Goal: Task Accomplishment & Management: Use online tool/utility

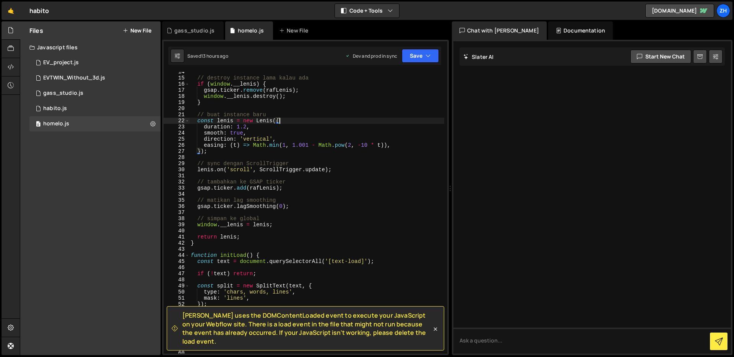
scroll to position [83, 0]
click at [255, 234] on div "// destroy instance lama kalau ada if ( window . __lenis ) { gsap . ticker . re…" at bounding box center [316, 216] width 255 height 294
click at [299, 207] on div "// destroy instance lama kalau ada if ( window . __lenis ) { gsap . ticker . re…" at bounding box center [316, 216] width 255 height 294
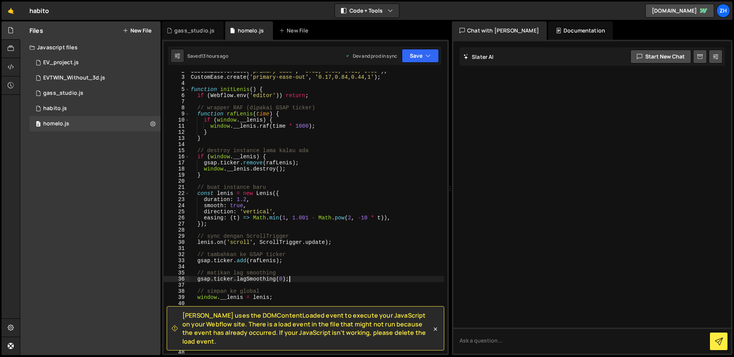
scroll to position [0, 0]
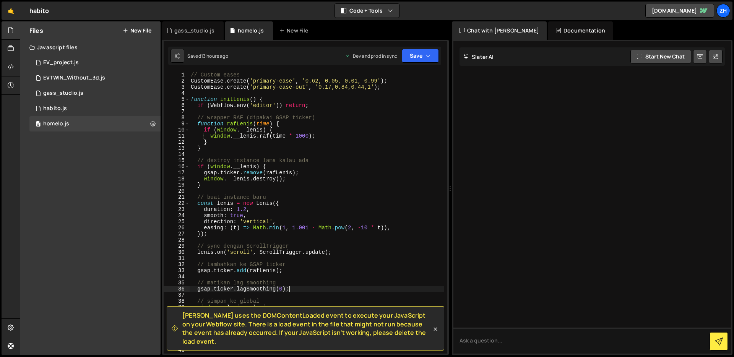
click at [191, 107] on div "// Custom eases CustomEase . create ( 'primary-ease' , '0.62, 0.05, 0.01, 0.99'…" at bounding box center [316, 219] width 255 height 294
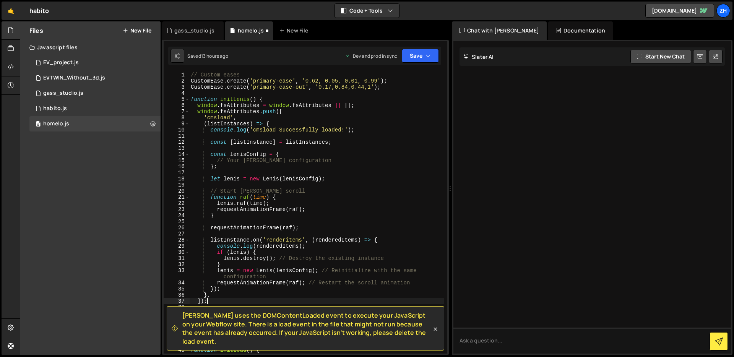
click at [314, 157] on div "// Custom eases CustomEase . create ( 'primary-ease' , '0.62, 0.05, 0.01, 0.99'…" at bounding box center [316, 219] width 255 height 294
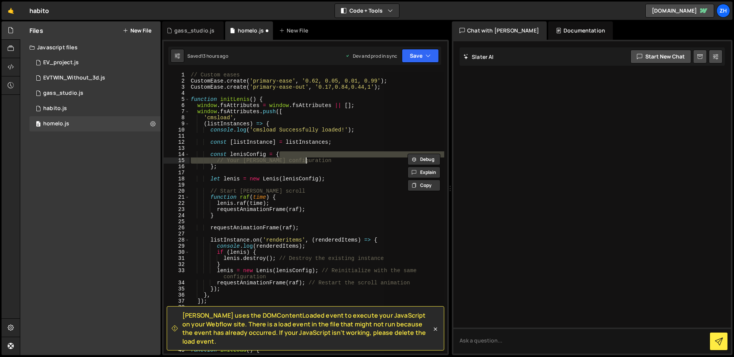
click at [322, 159] on div "// Custom eases CustomEase . create ( 'primary-ease' , '0.62, 0.05, 0.01, 0.99'…" at bounding box center [316, 213] width 255 height 282
type textarea "// Your [PERSON_NAME] configuration"
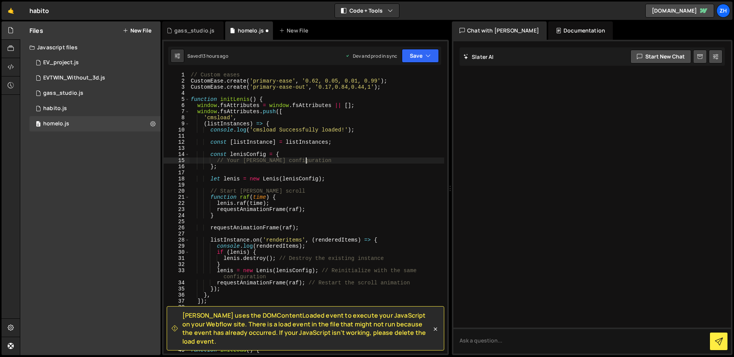
scroll to position [0, 1]
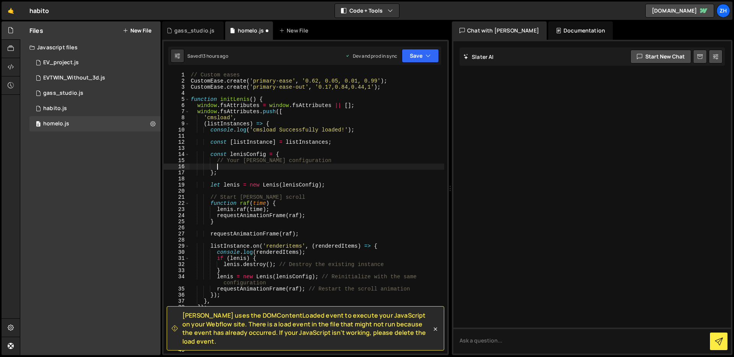
paste textarea "infinite: false,"
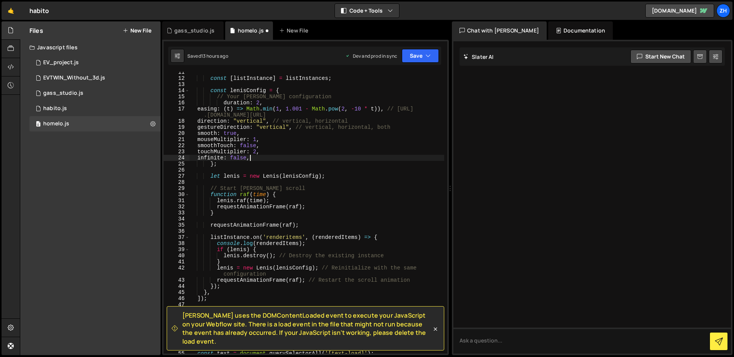
scroll to position [63, 0]
click at [418, 57] on button "Save" at bounding box center [420, 56] width 37 height 14
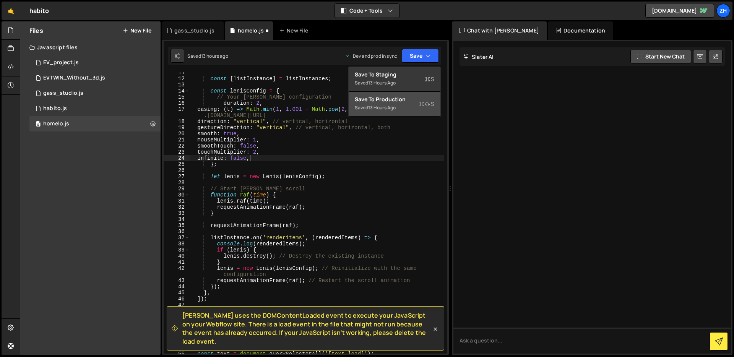
click at [406, 114] on button "Save to Production S Saved 13 hours ago" at bounding box center [395, 104] width 92 height 25
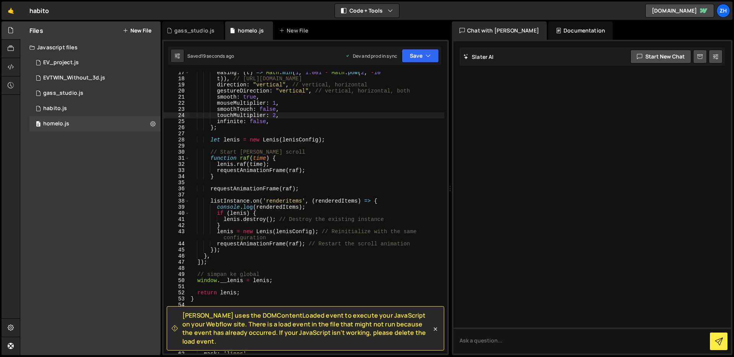
scroll to position [101, 0]
click at [255, 294] on div "easing : ( t ) => Math . min ( 1 , 1.001 - Math . pow ( 2 , - 10 * t )) , // [U…" at bounding box center [316, 216] width 255 height 294
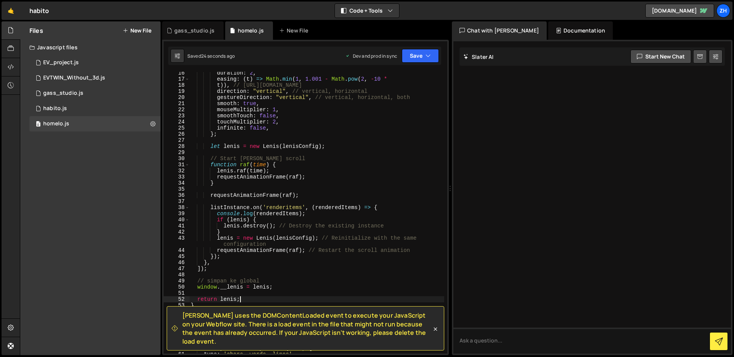
scroll to position [98, 0]
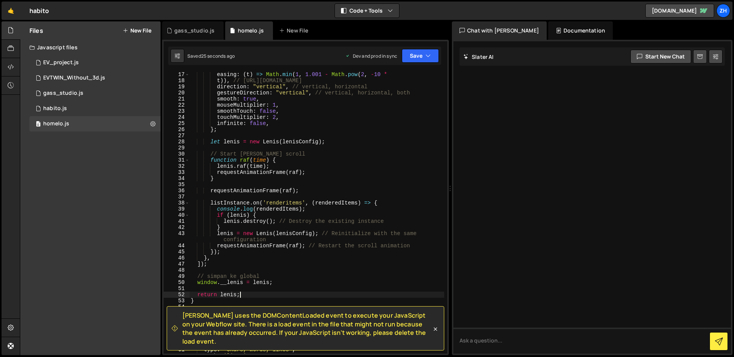
click at [244, 294] on div "easing : ( t ) => Math . min ( 1 , 1.001 - Math . pow ( 2 , - 10 * t )) , // [U…" at bounding box center [316, 218] width 255 height 294
click at [232, 301] on div "easing : ( t ) => Math . min ( 1 , 1.001 - Math . pow ( 2 , - 10 * t )) , // [U…" at bounding box center [316, 218] width 255 height 294
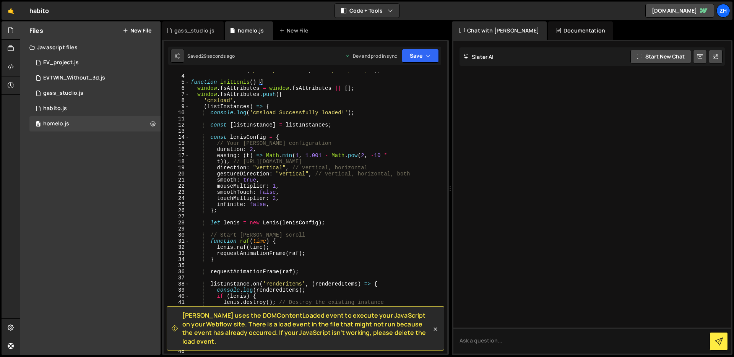
scroll to position [11, 0]
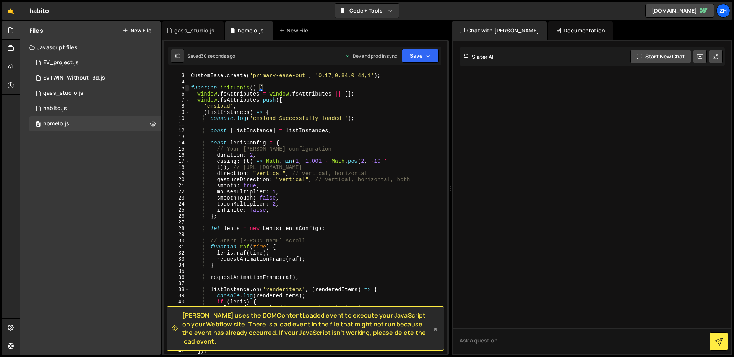
click at [187, 86] on span at bounding box center [187, 88] width 4 height 6
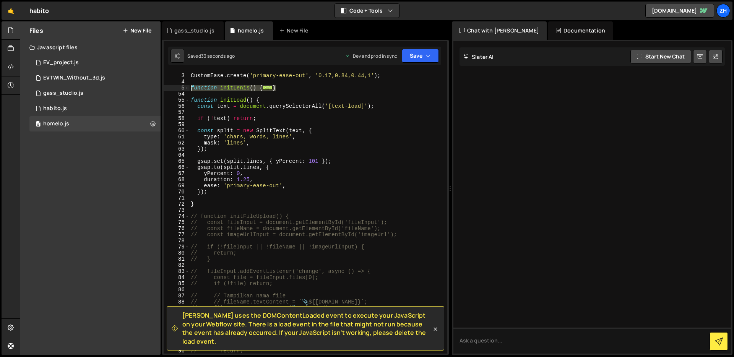
drag, startPoint x: 294, startPoint y: 88, endPoint x: 184, endPoint y: 86, distance: 109.3
click at [184, 86] on div "} 2 3 4 5 54 55 56 57 58 59 60 61 62 63 64 65 66 67 68 69 70 71 72 73 74 75 76 …" at bounding box center [306, 213] width 284 height 282
drag, startPoint x: 283, startPoint y: 88, endPoint x: 253, endPoint y: 87, distance: 30.6
click at [289, 85] on div "CustomEase . create ( 'primary-ease' , '0.62, 0.05, 0.01, 0.99' ) ; CustomEase …" at bounding box center [316, 214] width 255 height 294
click at [190, 86] on div "CustomEase . create ( 'primary-ease' , '0.62, 0.05, 0.01, 0.99' ) ; CustomEase …" at bounding box center [316, 214] width 255 height 294
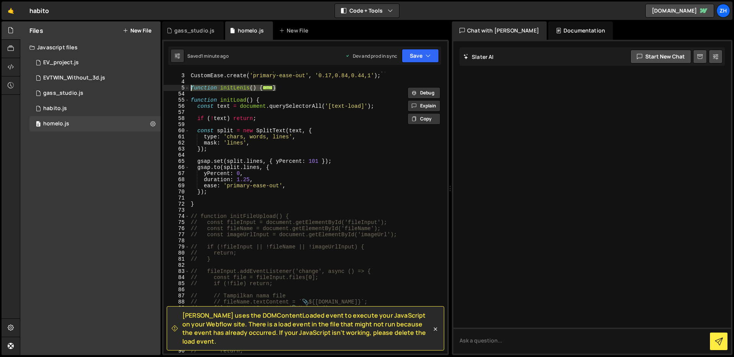
paste textarea "}"
type textarea "}"
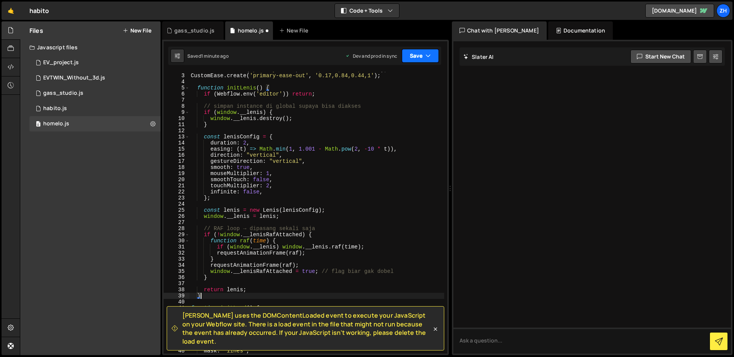
click at [411, 56] on button "Save" at bounding box center [420, 56] width 37 height 14
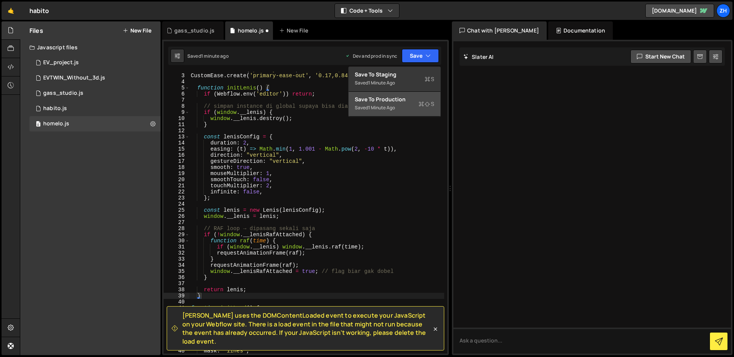
click at [404, 105] on div "Saved 1 minute ago" at bounding box center [394, 107] width 79 height 9
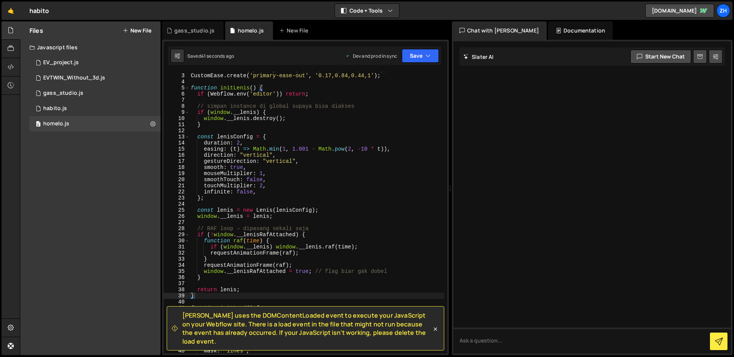
click at [363, 203] on div "CustomEase . create ( 'primary-ease' , '0.62, 0.05, 0.01, 0.99' ) ; CustomEase …" at bounding box center [316, 214] width 255 height 294
click at [359, 229] on div "CustomEase . create ( 'primary-ease' , '0.62, 0.05, 0.01, 0.99' ) ; CustomEase …" at bounding box center [316, 214] width 255 height 294
click at [368, 251] on div "CustomEase . create ( 'primary-ease' , '0.62, 0.05, 0.01, 0.99' ) ; CustomEase …" at bounding box center [316, 214] width 255 height 294
click at [359, 264] on div "CustomEase . create ( 'primary-ease' , '0.62, 0.05, 0.01, 0.99' ) ; CustomEase …" at bounding box center [316, 214] width 255 height 294
click at [314, 287] on div "CustomEase . create ( 'primary-ease' , '0.62, 0.05, 0.01, 0.99' ) ; CustomEase …" at bounding box center [316, 214] width 255 height 294
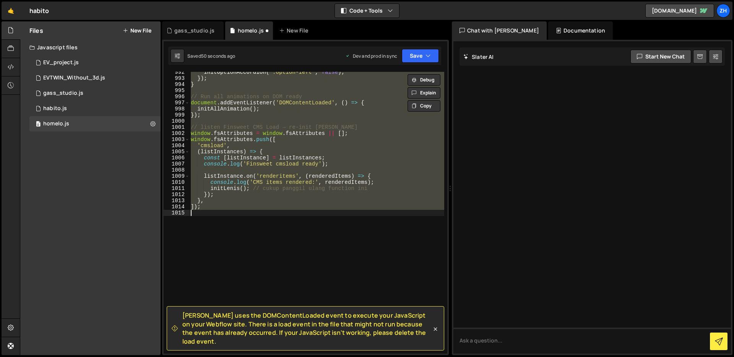
scroll to position [6100, 0]
click at [304, 208] on div "initOptionAccordion ( '.option-left' , false ) ; }) ; } // Run all animations o…" at bounding box center [316, 213] width 255 height 282
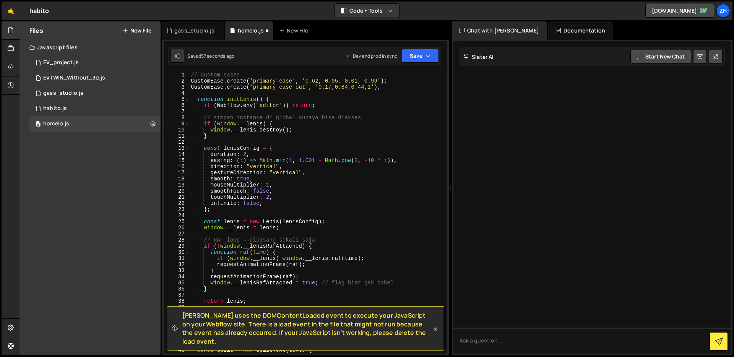
scroll to position [4, 0]
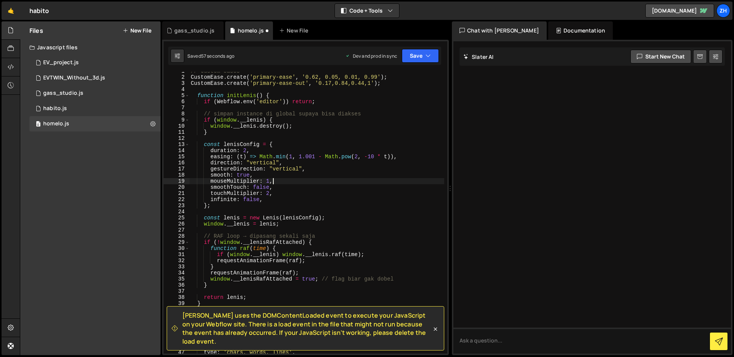
click at [322, 180] on div "// Custom eases CustomEase . create ( 'primary-ease' , '0.62, 0.05, 0.01, 0.99'…" at bounding box center [316, 215] width 255 height 294
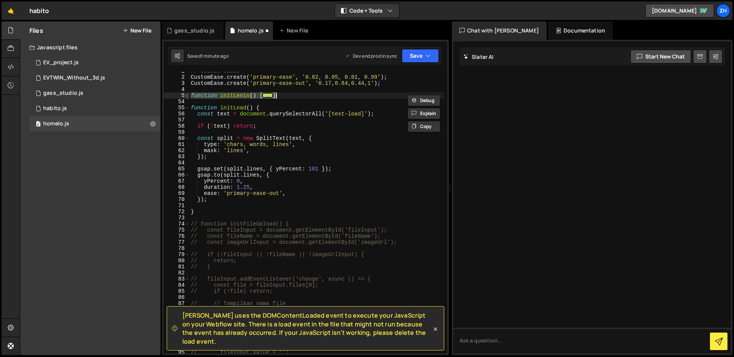
click at [185, 95] on span at bounding box center [187, 95] width 4 height 6
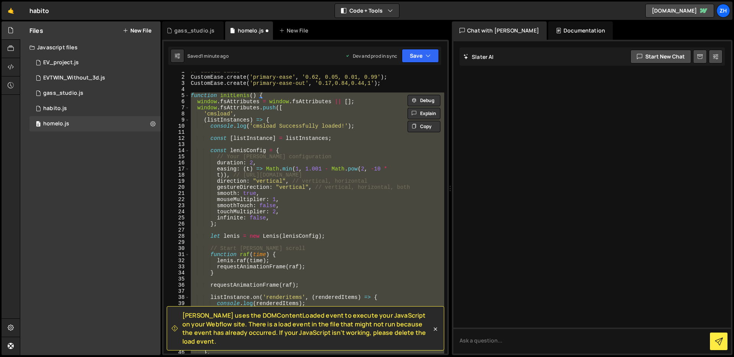
click at [308, 179] on div "// Custom eases CustomEase . create ( 'primary-ease' , '0.62, 0.05, 0.01, 0.99'…" at bounding box center [316, 213] width 255 height 282
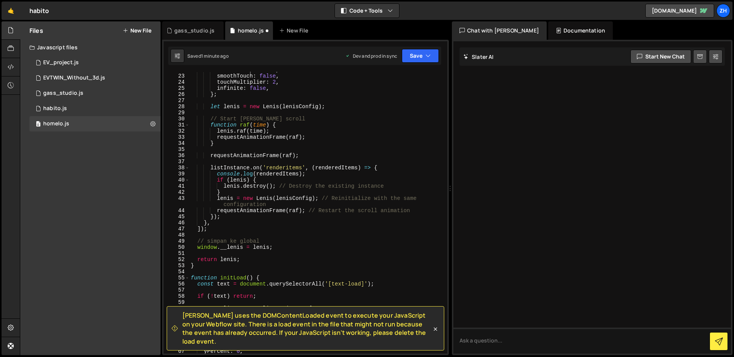
scroll to position [133, 0]
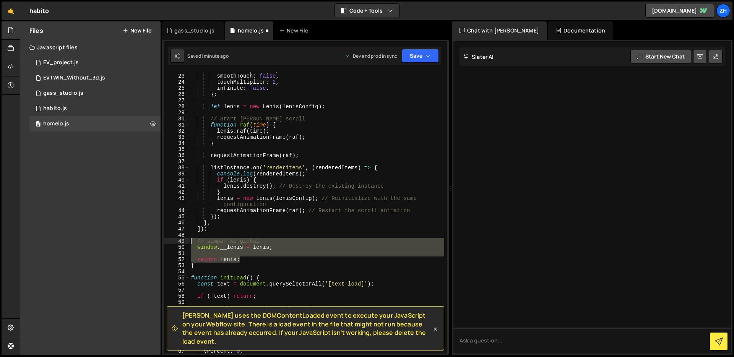
drag, startPoint x: 247, startPoint y: 259, endPoint x: 175, endPoint y: 243, distance: 72.8
click at [175, 243] on div "direction: "vertical", // vertical, horizontal 22 23 24 25 26 27 28 29 30 31 32…" at bounding box center [306, 213] width 284 height 282
type textarea "// simpan ke global window.__lenis = [PERSON_NAME];"
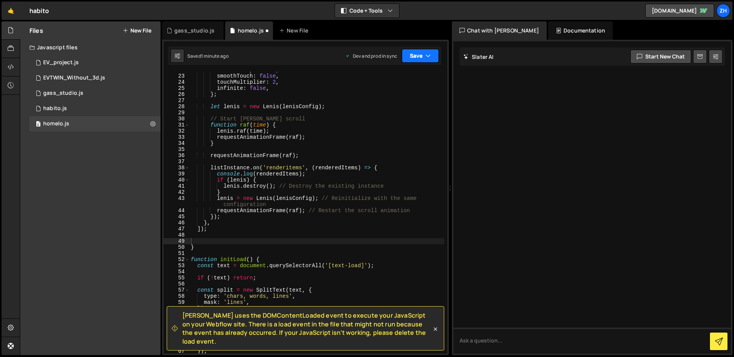
click at [430, 53] on icon "button" at bounding box center [427, 56] width 5 height 8
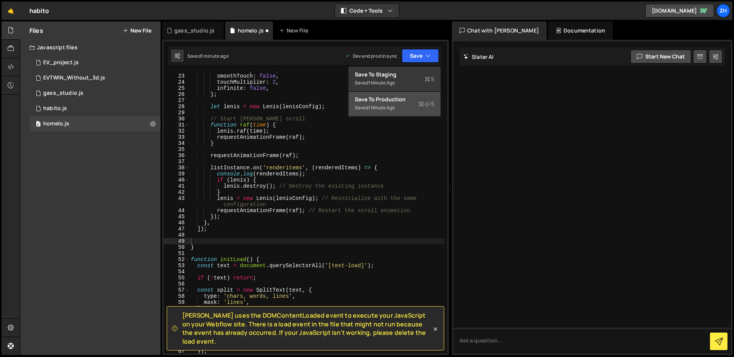
click at [414, 102] on div "Save to Production S" at bounding box center [394, 100] width 79 height 8
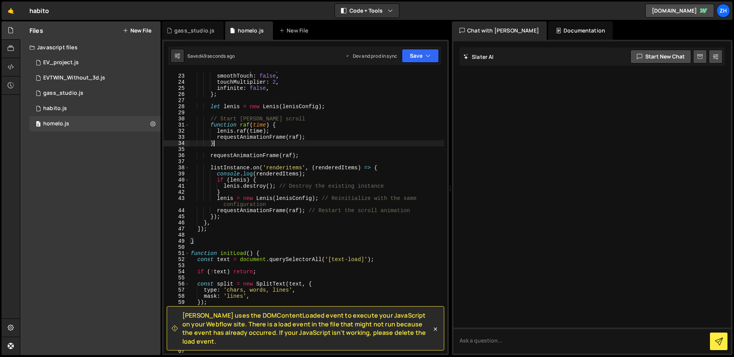
click at [336, 143] on div "mouseMultiplier : 1 , smoothTouch : false , touchMultiplier : 2 , infinite : fa…" at bounding box center [316, 214] width 255 height 294
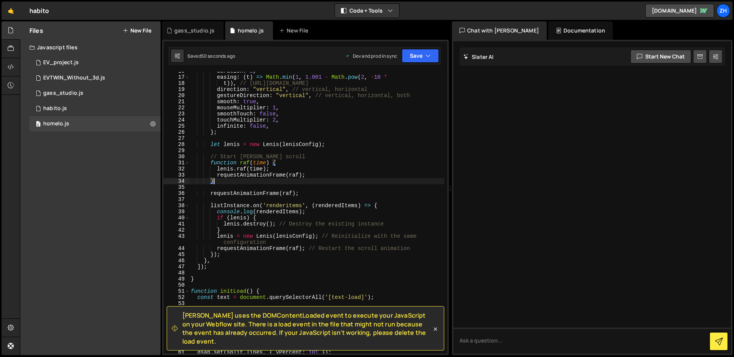
scroll to position [95, 0]
click at [332, 184] on div "duration : 2 , easing : ( t ) => Math . min ( 1 , 1.001 - Math . pow ( 2 , - 10…" at bounding box center [316, 215] width 255 height 294
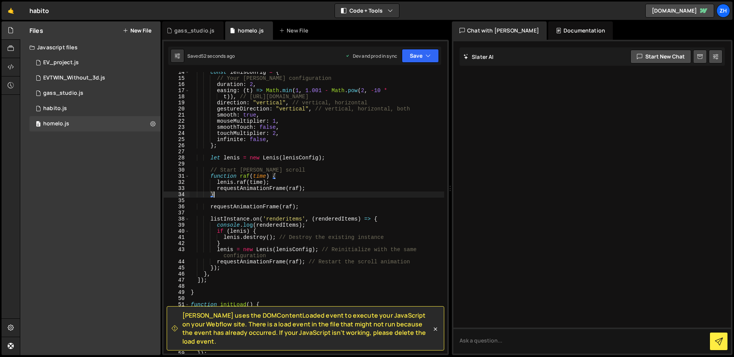
click at [332, 184] on div "const lenisConfig = { // Your [PERSON_NAME] configuration duration : 2 , easing…" at bounding box center [316, 216] width 255 height 294
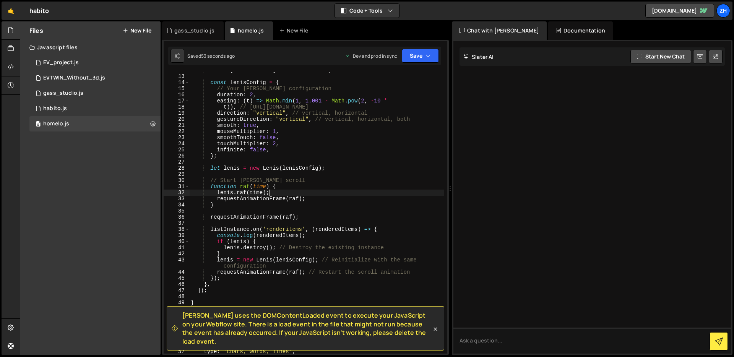
scroll to position [58, 0]
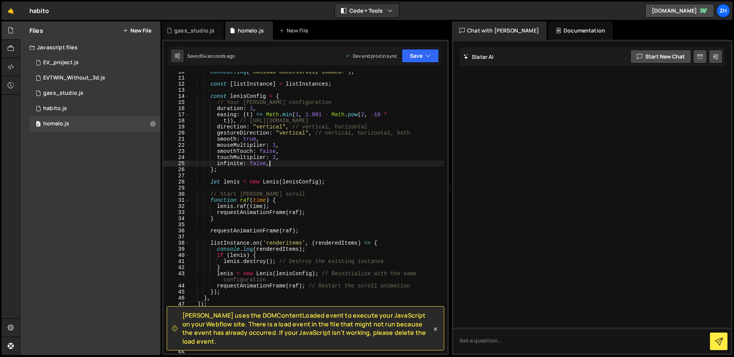
click at [317, 162] on div "console . log ( 'cmsload Successfully loaded!' ) ; const [ listInstance ] = lis…" at bounding box center [316, 216] width 255 height 294
click at [310, 146] on div "console . log ( 'cmsload Successfully loaded!' ) ; const [ listInstance ] = lis…" at bounding box center [316, 216] width 255 height 294
click at [310, 151] on div "console . log ( 'cmsload Successfully loaded!' ) ; const [ listInstance ] = lis…" at bounding box center [316, 216] width 255 height 294
click at [311, 140] on div "console . log ( 'cmsload Successfully loaded!' ) ; const [ listInstance ] = lis…" at bounding box center [316, 216] width 255 height 294
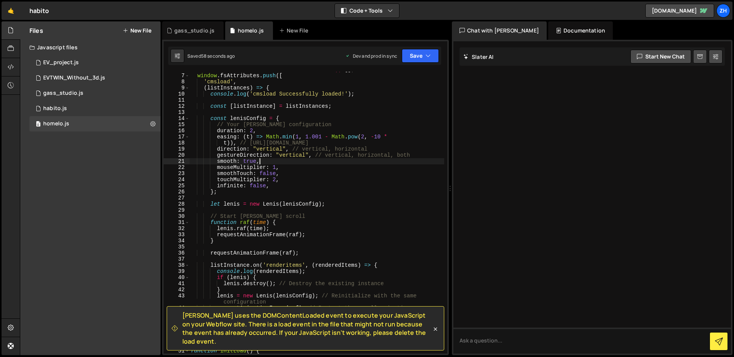
scroll to position [37, 0]
click at [311, 170] on div "window . fsAttributes . push ([ 'cmsload' , ( listInstances ) => { console . lo…" at bounding box center [316, 219] width 255 height 294
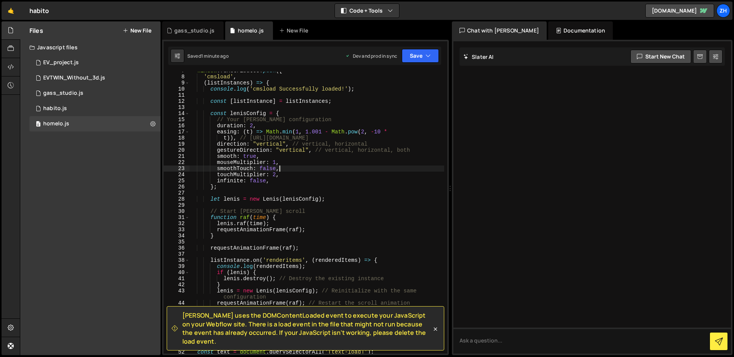
click at [308, 177] on div "window . fsAttributes . push ([ 'cmsload' , ( listInstances ) => { console . lo…" at bounding box center [316, 215] width 255 height 294
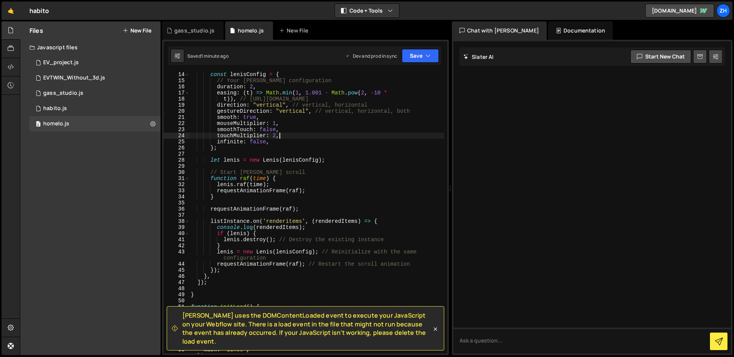
scroll to position [80, 0]
click at [230, 294] on div "const lenisConfig = { // Your [PERSON_NAME] configuration duration : 2 , easing…" at bounding box center [316, 218] width 255 height 294
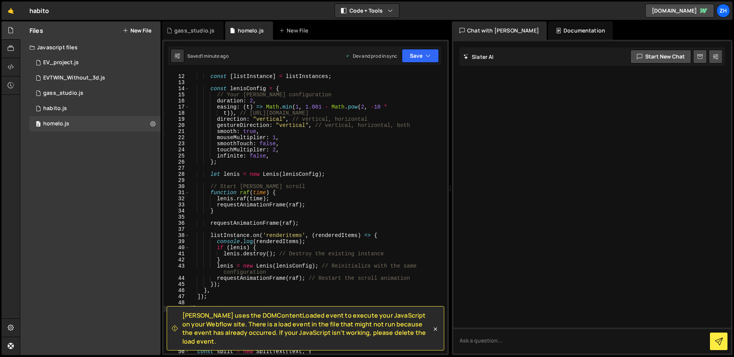
scroll to position [0, 0]
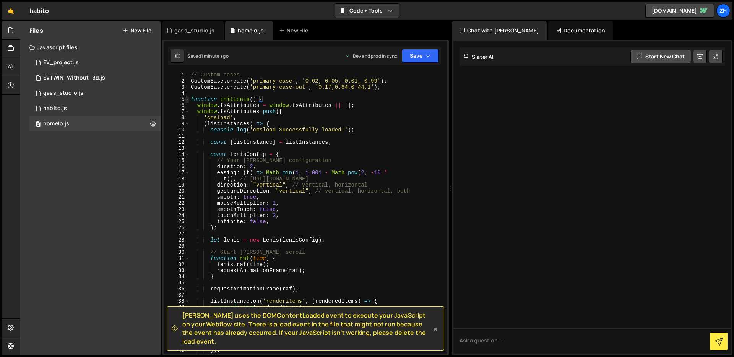
click at [187, 99] on span at bounding box center [187, 99] width 4 height 6
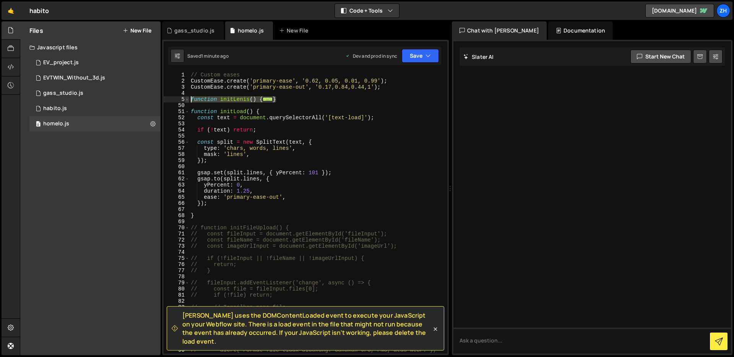
drag, startPoint x: 285, startPoint y: 97, endPoint x: 188, endPoint y: 100, distance: 97.1
click at [188, 100] on div "} 1 2 3 4 5 50 51 52 53 54 55 56 57 58 59 60 61 62 63 64 65 66 67 68 69 70 71 7…" at bounding box center [306, 213] width 284 height 282
click at [219, 204] on div "// Custom eases CustomEase . create ( 'primary-ease' , '0.62, 0.05, 0.01, 0.99'…" at bounding box center [316, 219] width 255 height 294
drag, startPoint x: 281, startPoint y: 99, endPoint x: 170, endPoint y: 97, distance: 110.1
click at [170, 97] on div "}); 1 2 3 4 5 50 51 52 53 54 55 56 57 58 59 60 61 62 63 64 65 66 67 68 69 70 71…" at bounding box center [306, 213] width 284 height 282
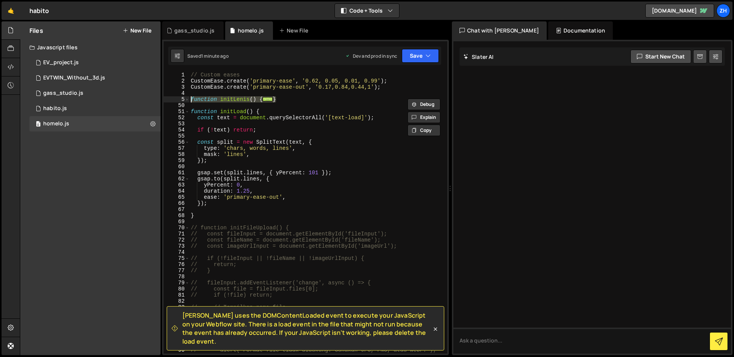
paste textarea "}"
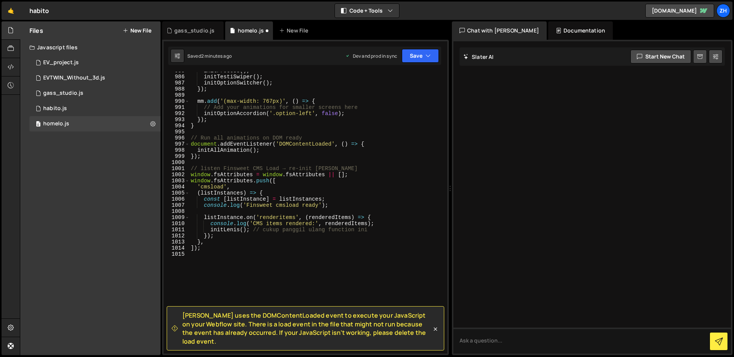
scroll to position [6056, 0]
click at [204, 246] on div "initProcess ( ) ; initTestiSwiper ( ) ; initOptionSwitcher ( ) ; }) ; mm . add …" at bounding box center [316, 217] width 255 height 294
click at [205, 253] on div "initProcess ( ) ; initTestiSwiper ( ) ; initOptionSwitcher ( ) ; }) ; mm . add …" at bounding box center [316, 217] width 255 height 294
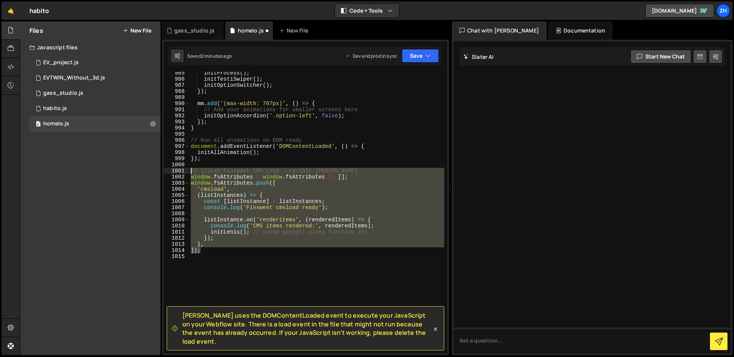
drag, startPoint x: 206, startPoint y: 253, endPoint x: 174, endPoint y: 174, distance: 86.0
click at [174, 174] on div "]); 985 986 987 988 989 990 991 992 993 994 995 996 997 998 999 1000 1001 1002 …" at bounding box center [306, 213] width 284 height 282
paste textarea "])"
type textarea "]);"
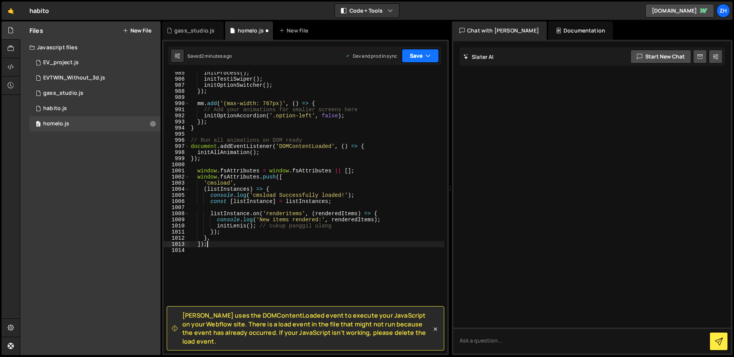
click at [423, 54] on button "Save" at bounding box center [420, 56] width 37 height 14
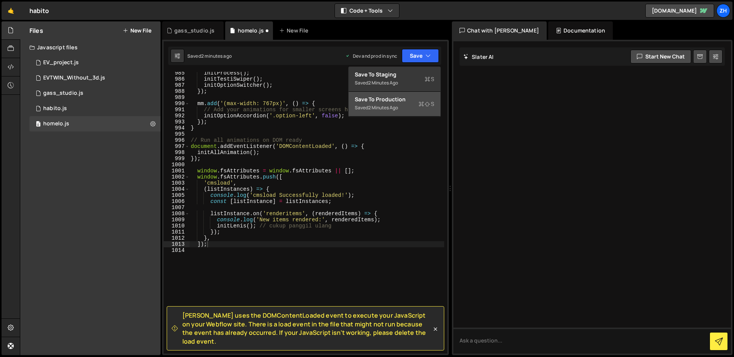
click at [412, 105] on div "Saved 2 minutes ago" at bounding box center [394, 107] width 79 height 9
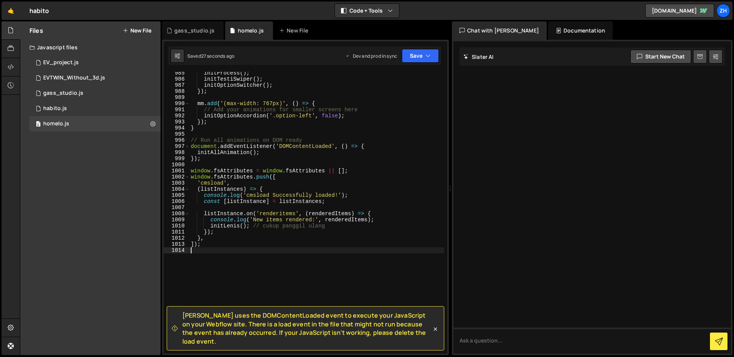
click at [378, 278] on div "initProcess ( ) ; initTestiSwiper ( ) ; initOptionSwitcher ( ) ; }) ; mm . add …" at bounding box center [316, 217] width 255 height 294
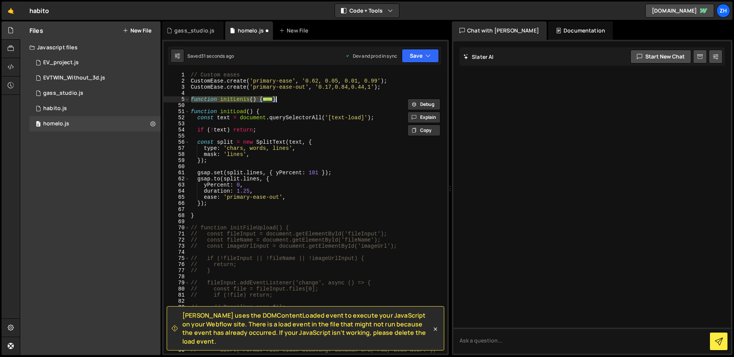
scroll to position [0, 0]
click at [188, 100] on span at bounding box center [187, 99] width 4 height 6
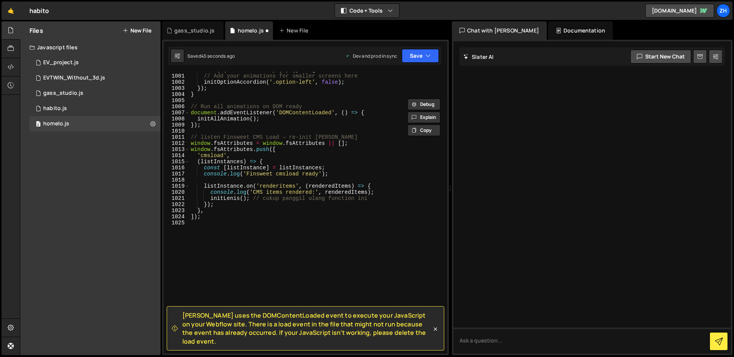
scroll to position [6167, 0]
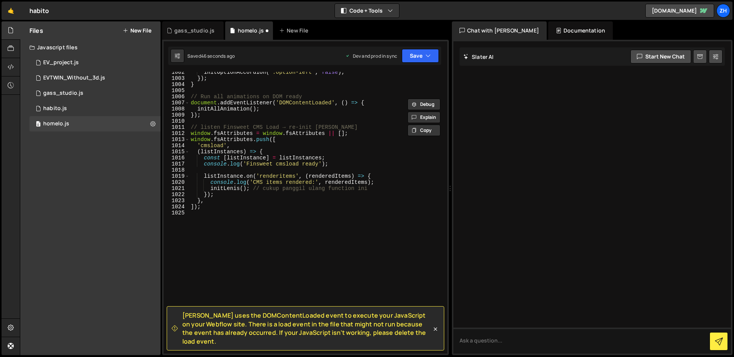
click at [199, 184] on div "initOptionAccordion ( '.option-left' , false ) ; }) ; } // Run all animations o…" at bounding box center [316, 216] width 255 height 294
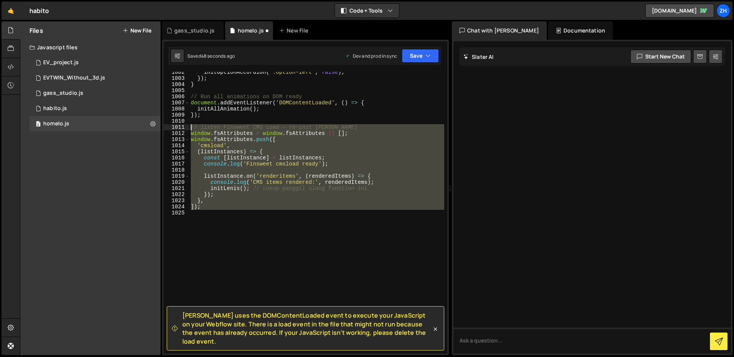
drag, startPoint x: 209, startPoint y: 214, endPoint x: 180, endPoint y: 127, distance: 92.5
click at [180, 127] on div "console.log('CMS items rendered:', renderedItems); 1002 1003 1004 1005 1006 100…" at bounding box center [306, 213] width 284 height 282
type textarea "// listen Finsweet CMS Load → re-init [PERSON_NAME] window.fsAttributes = windo…"
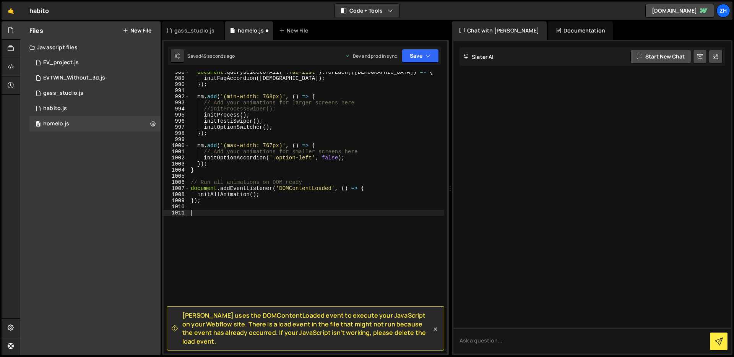
scroll to position [6075, 0]
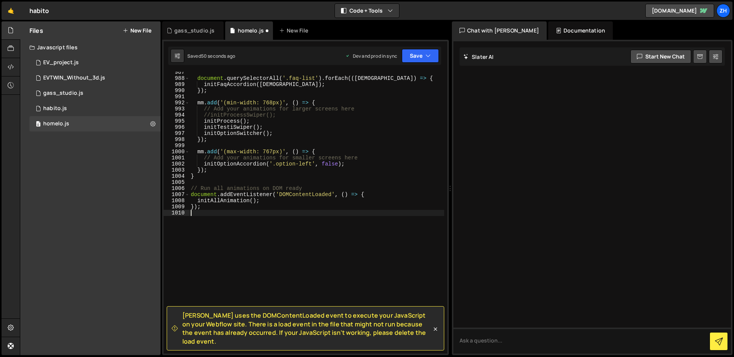
click at [419, 47] on div "Saved 50 seconds ago Dev and prod in sync Upgrade to Edit Save Save to Staging …" at bounding box center [304, 56] width 273 height 18
click at [419, 54] on button "Save" at bounding box center [420, 56] width 37 height 14
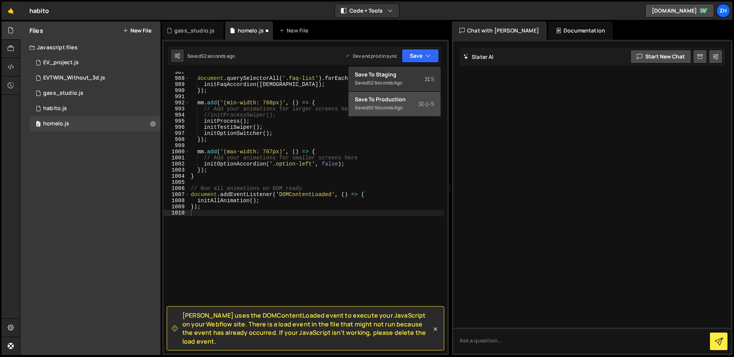
click at [414, 94] on button "Save to Production S Saved 50 seconds ago" at bounding box center [395, 104] width 92 height 25
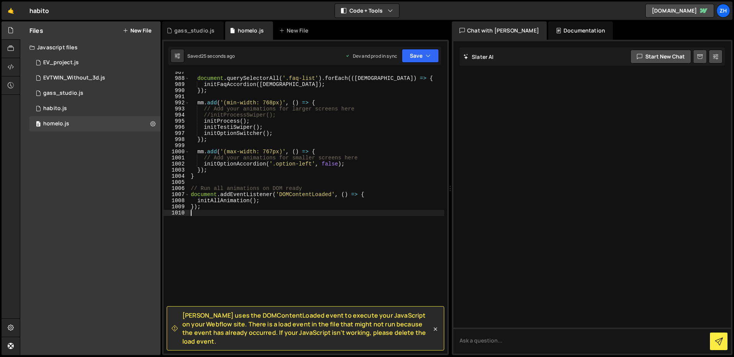
click at [274, 227] on div "document . querySelectorAll ( '.faq-list' ) . forEach (( faqList ) => { initFaq…" at bounding box center [316, 216] width 255 height 294
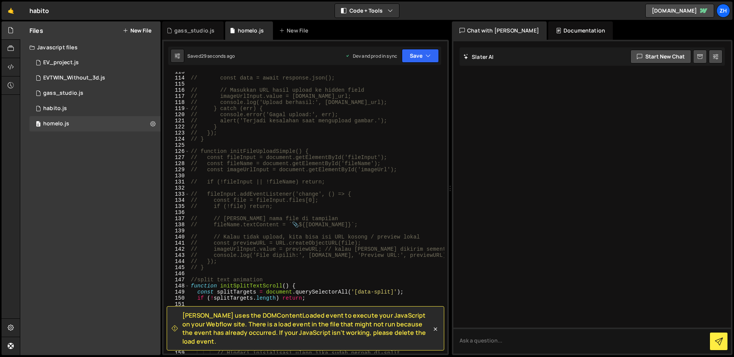
scroll to position [0, 0]
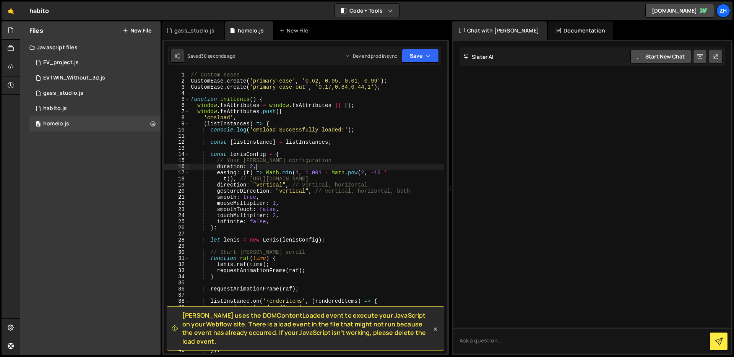
click at [395, 169] on div "// Custom eases CustomEase . create ( 'primary-ease' , '0.62, 0.05, 0.01, 0.99'…" at bounding box center [316, 219] width 255 height 294
type textarea "duration: 2,"
click at [188, 99] on span at bounding box center [187, 99] width 4 height 6
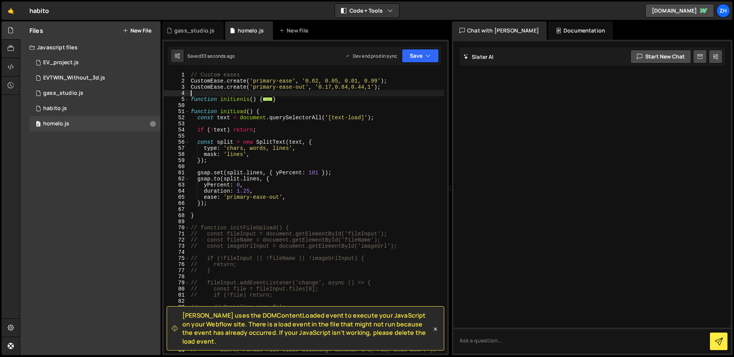
click at [290, 96] on div "// Custom eases CustomEase . create ( 'primary-ease' , '0.62, 0.05, 0.01, 0.99'…" at bounding box center [316, 219] width 255 height 294
drag, startPoint x: 286, startPoint y: 98, endPoint x: 185, endPoint y: 97, distance: 100.1
click at [185, 97] on div "1 2 3 4 5 50 51 52 53 54 55 56 57 58 59 60 61 62 63 64 65 66 67 68 69 70 71 72 …" at bounding box center [306, 213] width 284 height 282
type textarea "function initLenis() { window.fsAttributes = window.fsAttributes || [];"
click at [246, 105] on div "// Custom eases CustomEase . create ( 'primary-ease' , '0.62, 0.05, 0.01, 0.99'…" at bounding box center [316, 219] width 255 height 294
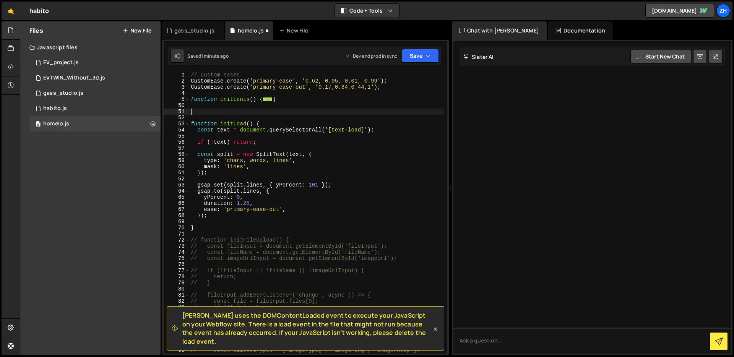
paste textarea "]);"
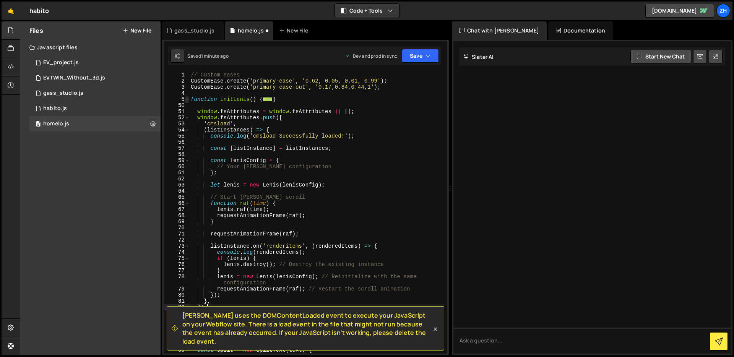
click at [187, 100] on span at bounding box center [187, 99] width 4 height 6
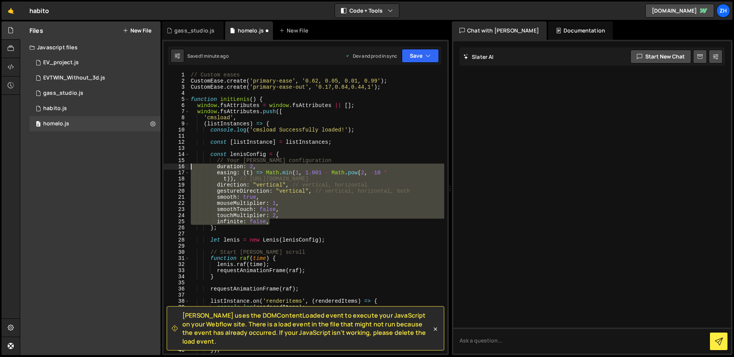
drag, startPoint x: 272, startPoint y: 221, endPoint x: 191, endPoint y: 167, distance: 97.2
click at [191, 167] on div "// Custom eases CustomEase . create ( 'primary-ease' , '0.62, 0.05, 0.01, 0.99'…" at bounding box center [316, 219] width 255 height 294
type textarea "duration: 2, easing: (t) => Math.min(1, 1.001 - Math.pow(2, -10 *"
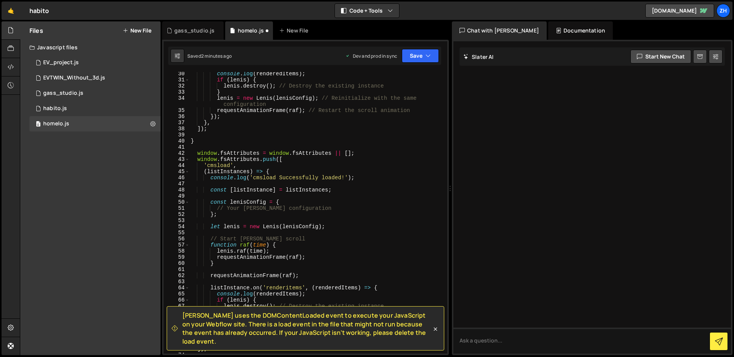
scroll to position [195, 0]
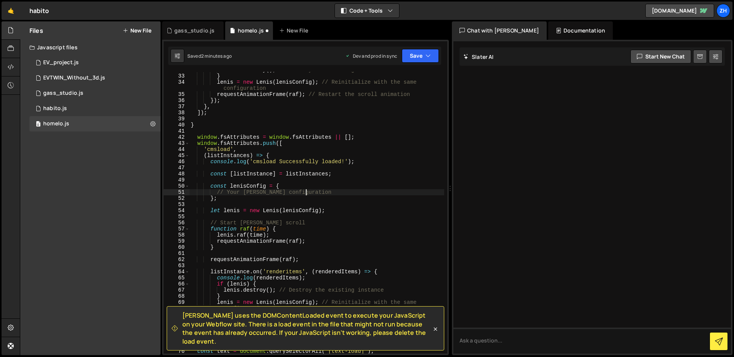
click at [317, 193] on div "[PERSON_NAME] . destroy ( ) ; // Destroy the existing instance } [PERSON_NAME] …" at bounding box center [316, 214] width 255 height 294
type textarea "// Your [PERSON_NAME] configuration"
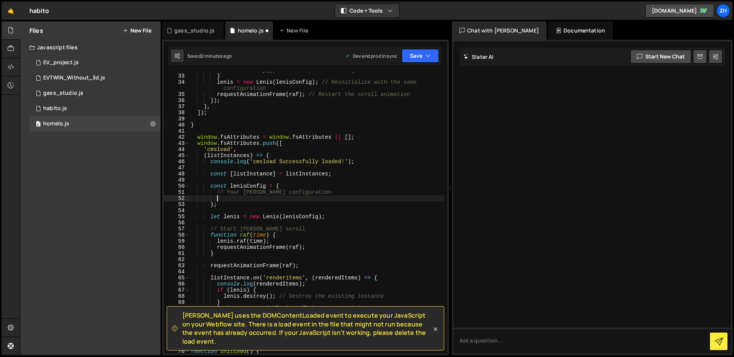
scroll to position [0, 1]
paste textarea "infinite: false,"
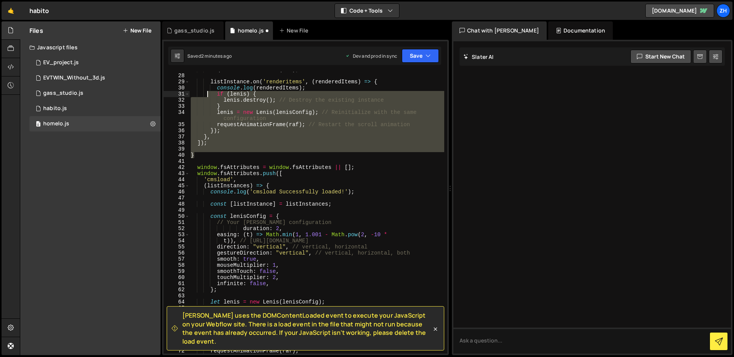
scroll to position [0, 0]
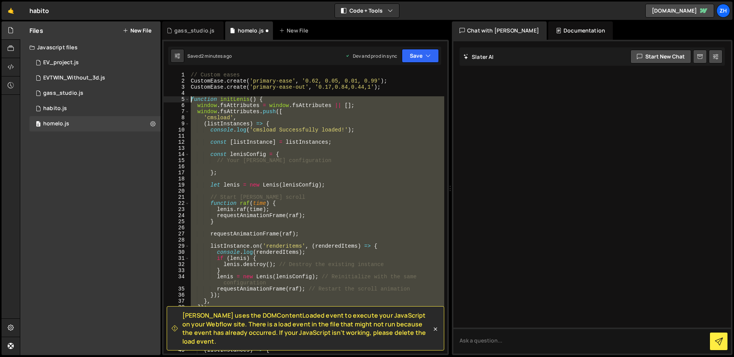
drag, startPoint x: 210, startPoint y: 156, endPoint x: 170, endPoint y: 97, distance: 70.2
click at [170, 97] on div "infinite: false, 1 2 3 4 5 6 7 8 9 10 11 12 13 14 15 16 17 18 19 20 21 22 23 24…" at bounding box center [306, 213] width 284 height 282
type textarea "function initLenis() { window.fsAttributes = window.fsAttributes || [];"
click at [209, 93] on div "// Custom eases CustomEase . create ( 'primary-ease' , '0.62, 0.05, 0.01, 0.99'…" at bounding box center [316, 219] width 255 height 294
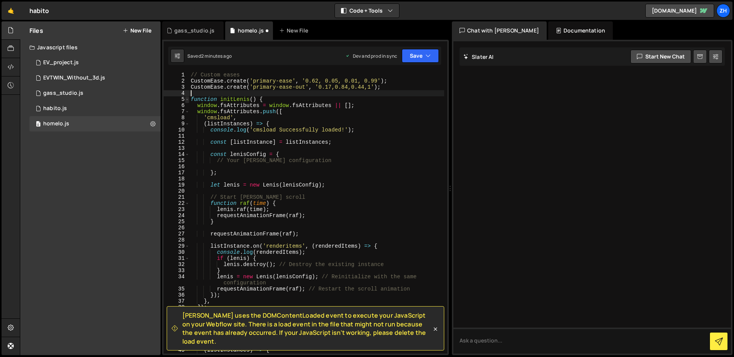
click at [186, 100] on span at bounding box center [187, 99] width 4 height 6
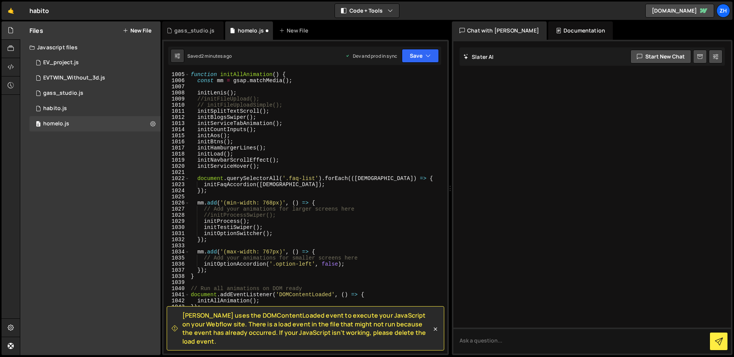
scroll to position [5953, 0]
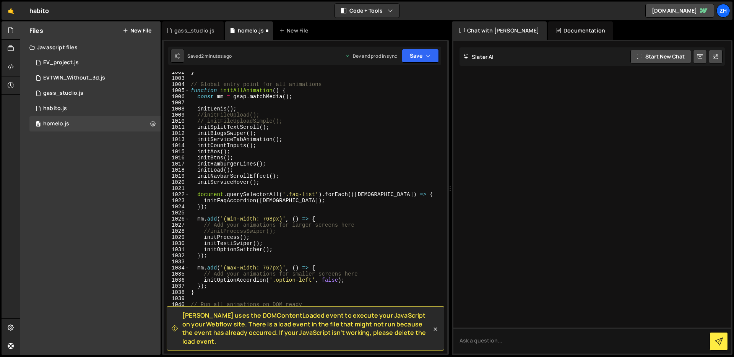
click at [198, 107] on div "} // Global entry point for all animations function initAllAnimation ( ) { cons…" at bounding box center [316, 216] width 255 height 294
click at [430, 49] on button "Save" at bounding box center [420, 56] width 37 height 14
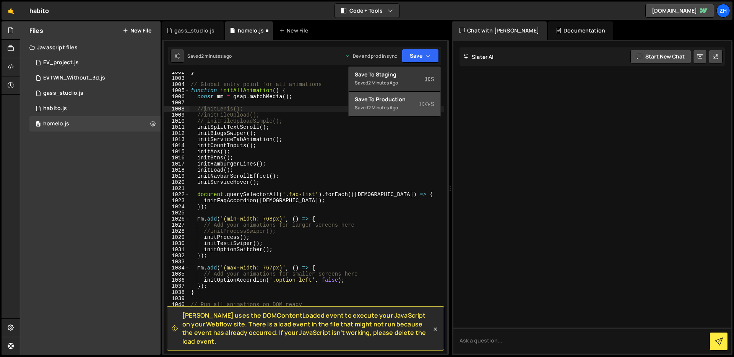
click at [393, 109] on div "2 minutes ago" at bounding box center [383, 107] width 30 height 6
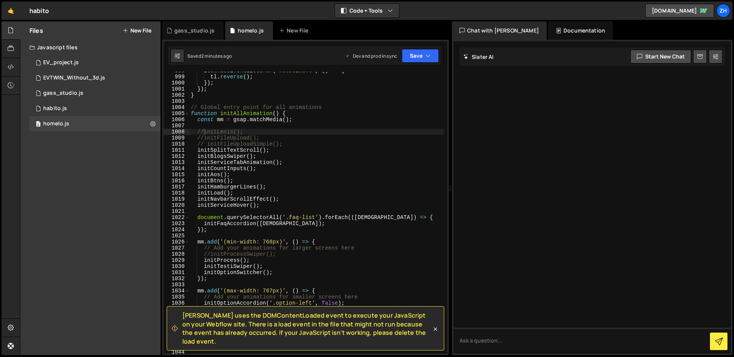
scroll to position [6150, 0]
click at [205, 131] on div "item . addEventListener ( 'mouseleave' , ( ) => { tl . reverse ( ) ; }) ; }) ; …" at bounding box center [316, 215] width 255 height 294
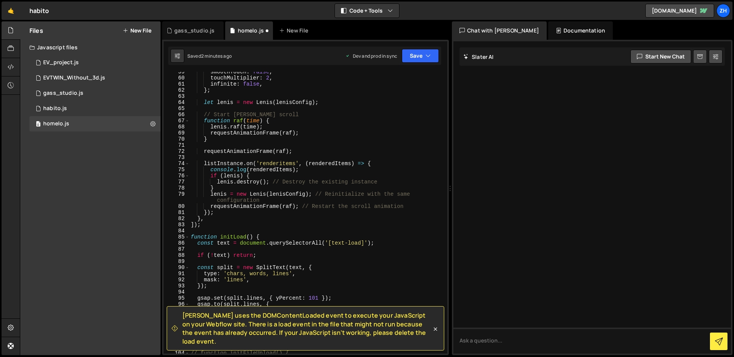
scroll to position [364, 0]
click at [224, 224] on div "smoothTouch : false , touchMultiplier : 2 , infinite : false , } ; let [PERSON_…" at bounding box center [316, 216] width 255 height 294
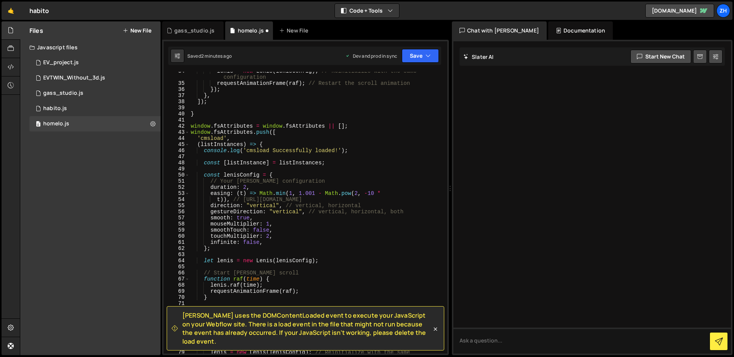
scroll to position [205, 0]
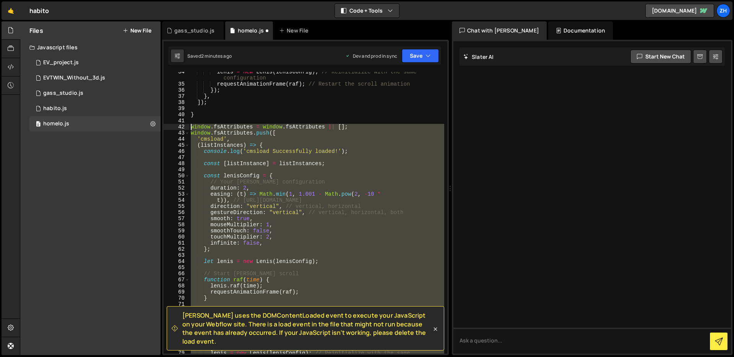
click at [190, 127] on div "[PERSON_NAME] = new [PERSON_NAME] ( lenisConfig ) ; // Reinitialize with the sa…" at bounding box center [316, 222] width 255 height 306
type textarea "window.fsAttributes = window.fsAttributes || []; window.fsAttributes.push(["
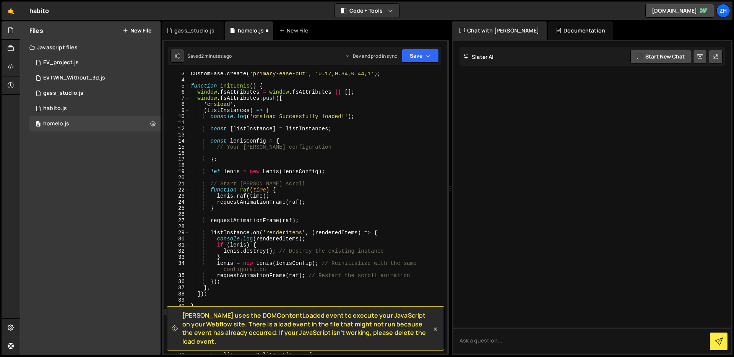
scroll to position [16, 0]
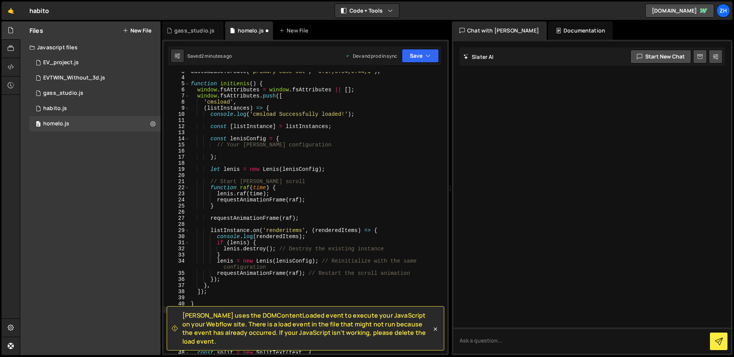
click at [233, 290] on div "CustomEase . create ( 'primary-ease-out' , '0.17,0.84,0.44,1' ) ; function init…" at bounding box center [316, 215] width 255 height 294
click at [201, 305] on div "CustomEase . create ( 'primary-ease-out' , '0.17,0.84,0.44,1' ) ; function init…" at bounding box center [316, 215] width 255 height 294
type textarea "}"
click at [211, 295] on div "CustomEase . create ( 'primary-ease-out' , '0.17,0.84,0.44,1' ) ; function init…" at bounding box center [316, 215] width 255 height 294
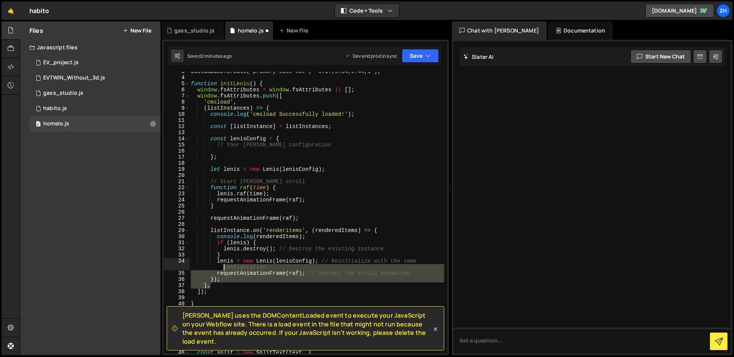
drag, startPoint x: 215, startPoint y: 288, endPoint x: 200, endPoint y: 265, distance: 27.4
click at [200, 265] on div "CustomEase . create ( 'primary-ease-out' , '0.17,0.84,0.44,1' ) ; function init…" at bounding box center [316, 215] width 255 height 294
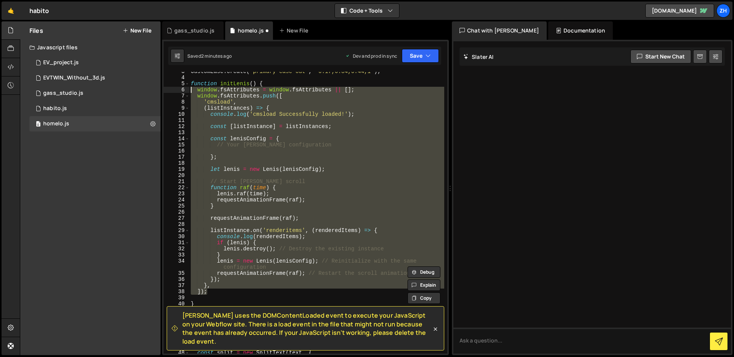
drag, startPoint x: 215, startPoint y: 290, endPoint x: 172, endPoint y: 88, distance: 207.1
click at [172, 88] on div "[PERSON_NAME] = new [PERSON_NAME](lenisConfig); // Reinitialize with the same c…" at bounding box center [306, 213] width 284 height 282
type textarea "window.fsAttributes = window.fsAttributes || []; window.fsAttributes.push(["
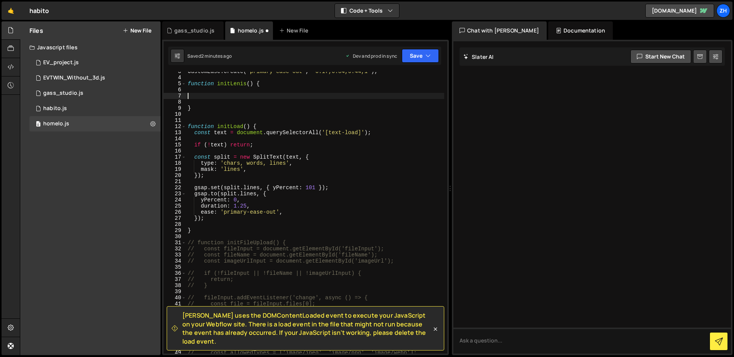
paste textarea
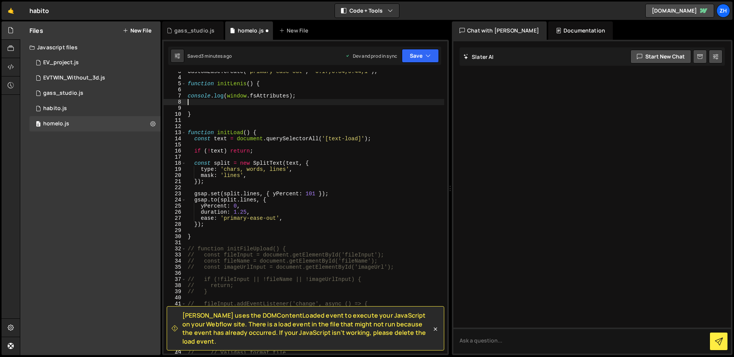
click at [354, 104] on div "CustomEase . create ( 'primary-ease-out' , '0.17,0.84,0.44,1' ) ; function init…" at bounding box center [315, 215] width 258 height 294
click at [421, 49] on button "Save" at bounding box center [420, 56] width 37 height 14
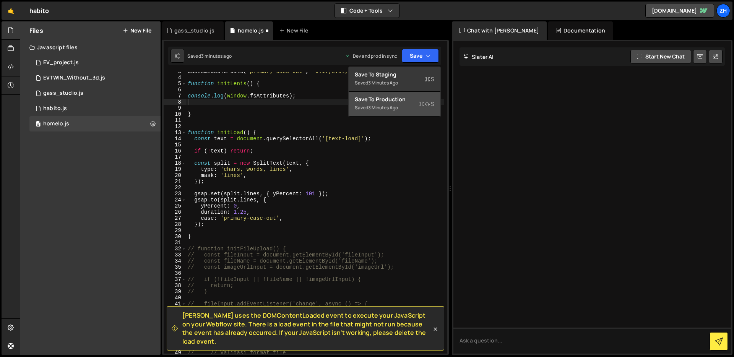
click at [383, 104] on div "3 minutes ago" at bounding box center [383, 107] width 30 height 6
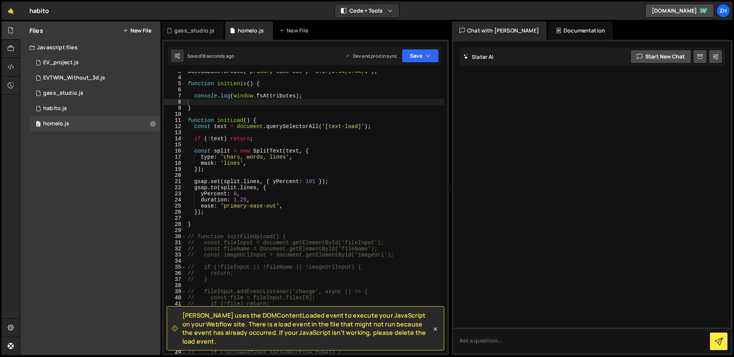
scroll to position [0, 0]
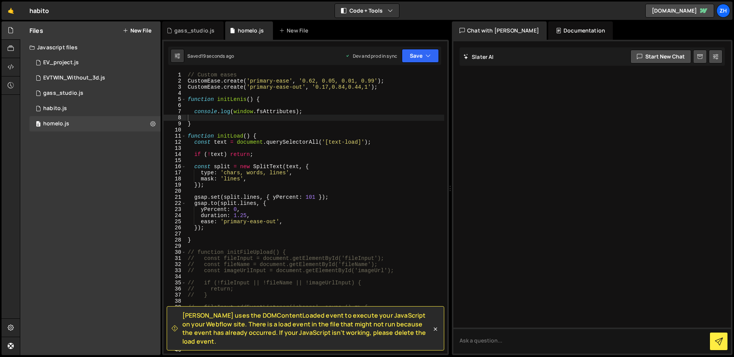
type textarea "console.log(window.fsAttributes);"
drag, startPoint x: 312, startPoint y: 112, endPoint x: 194, endPoint y: 113, distance: 118.1
click at [194, 113] on div "// Custom eases CustomEase . create ( 'primary-ease' , '0.62, 0.05, 0.01, 0.99'…" at bounding box center [315, 219] width 258 height 294
click at [266, 92] on div "// Custom eases CustomEase . create ( 'primary-ease' , '0.62, 0.05, 0.01, 0.99'…" at bounding box center [315, 219] width 258 height 294
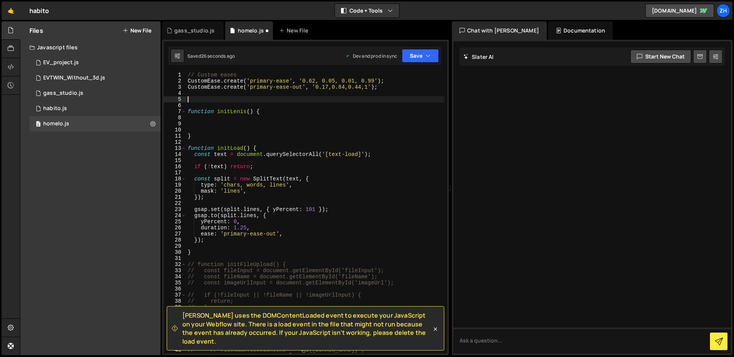
paste textarea "console.log(window.fsAttributes);"
type textarea "console.log(window.fsAttributes);"
click at [407, 56] on button "Save" at bounding box center [420, 56] width 37 height 14
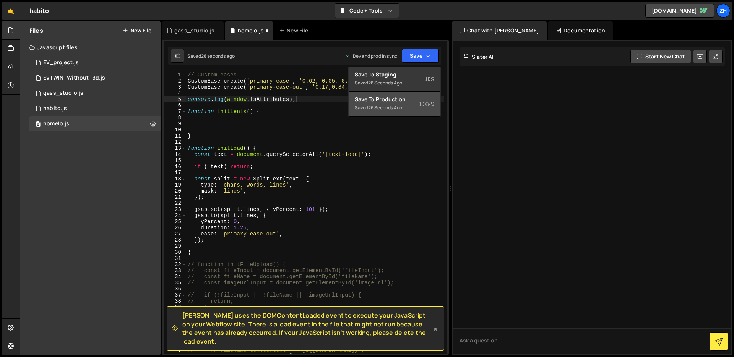
click at [404, 102] on div "Save to Production S" at bounding box center [394, 100] width 79 height 8
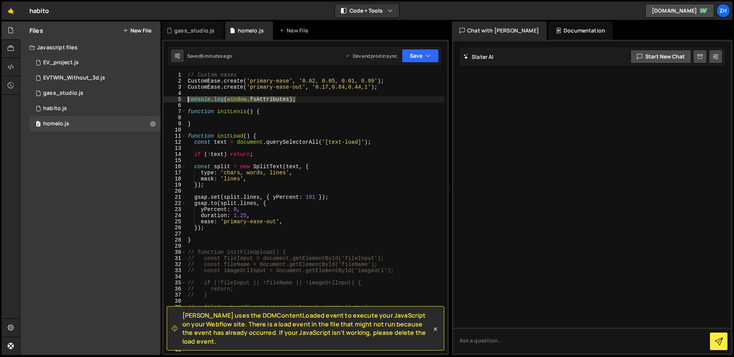
drag, startPoint x: 309, startPoint y: 99, endPoint x: 185, endPoint y: 100, distance: 124.2
click at [185, 100] on div "console.log(window.fsAttributes); 1 2 3 4 5 6 7 8 9 10 11 12 13 14 15 16 17 18 …" at bounding box center [306, 213] width 284 height 282
paste textarea
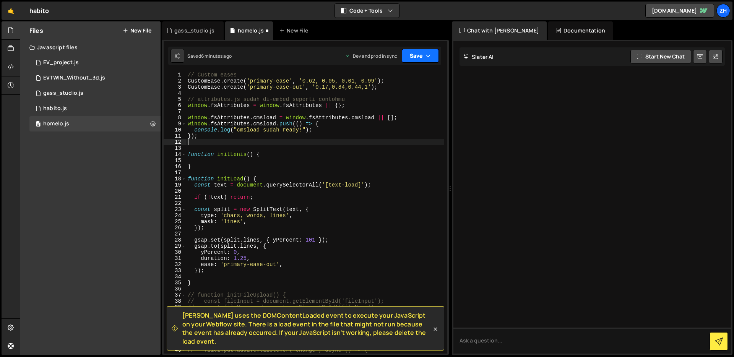
click at [421, 58] on button "Save" at bounding box center [420, 56] width 37 height 14
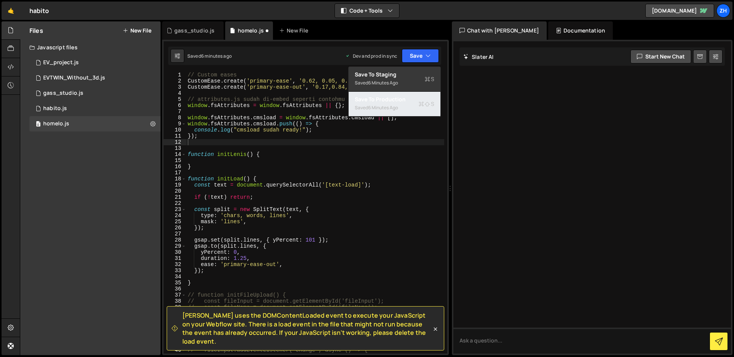
click at [410, 110] on div "Saved 6 minutes ago" at bounding box center [394, 107] width 79 height 9
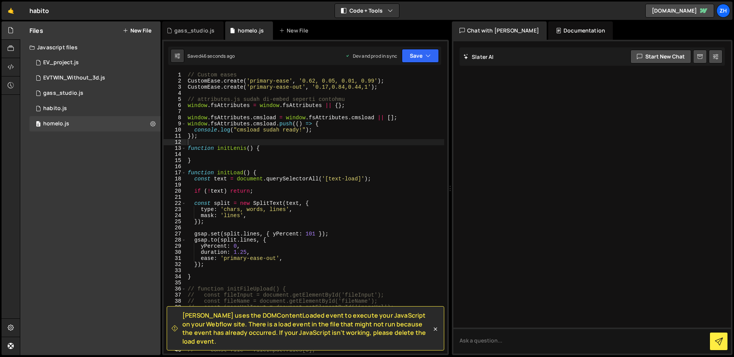
click at [225, 144] on div "// Custom eases CustomEase . create ( 'primary-ease' , '0.62, 0.05, 0.01, 0.99'…" at bounding box center [315, 219] width 258 height 294
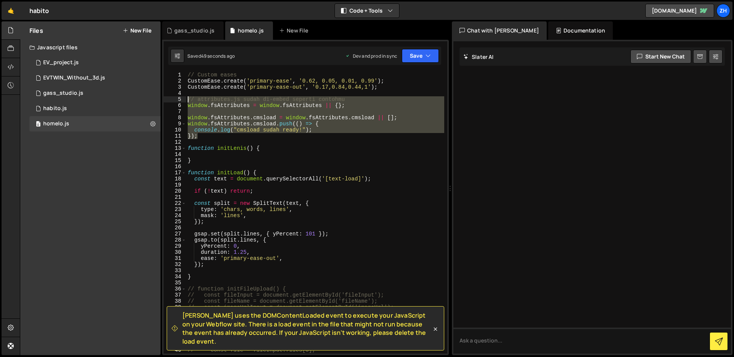
drag, startPoint x: 215, startPoint y: 138, endPoint x: 174, endPoint y: 101, distance: 55.2
click at [174, 101] on div "1 2 3 4 5 6 7 8 9 10 11 12 13 14 15 16 17 18 19 20 21 22 23 24 25 26 27 28 29 3…" at bounding box center [306, 213] width 284 height 282
type textarea "// attributes.js sudah di-embed seperti contohmu window.fsAttributes = window.f…"
paste textarea
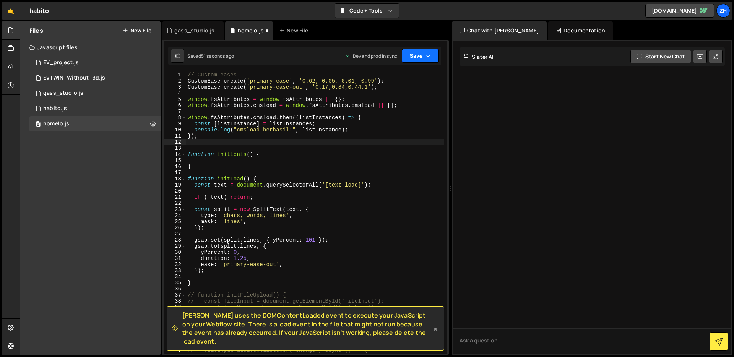
click at [431, 52] on button "Save" at bounding box center [420, 56] width 37 height 14
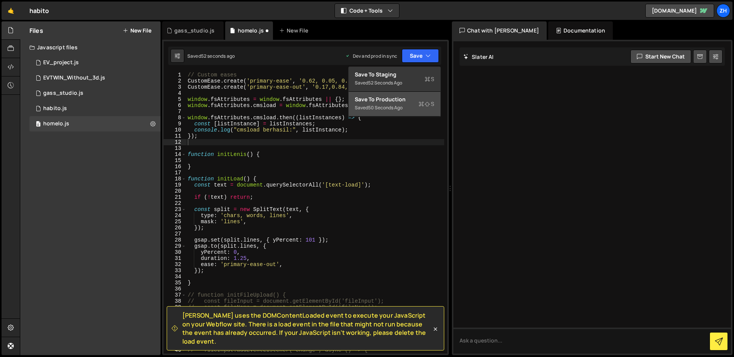
click at [408, 108] on div "Saved 50 seconds ago" at bounding box center [394, 107] width 79 height 9
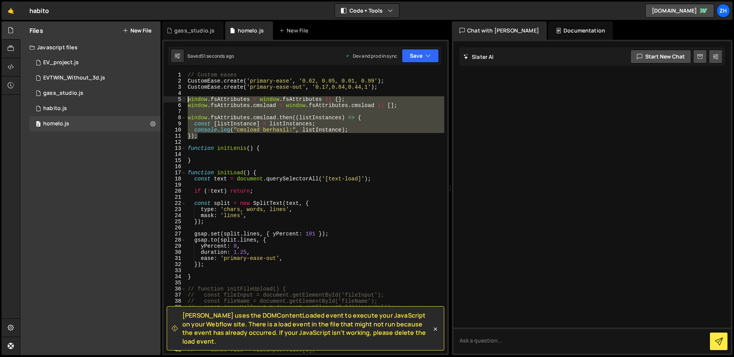
drag, startPoint x: 209, startPoint y: 137, endPoint x: 177, endPoint y: 99, distance: 50.1
click at [177, 99] on div "}); 1 2 3 4 5 6 7 8 9 10 11 12 13 14 15 16 17 18 19 20 21 22 23 24 25 26 27 28 …" at bounding box center [306, 213] width 284 height 282
type textarea "window.fsAttributes = window.fsAttributes || {}; window.fsAttributes.cmsload = …"
paste textarea
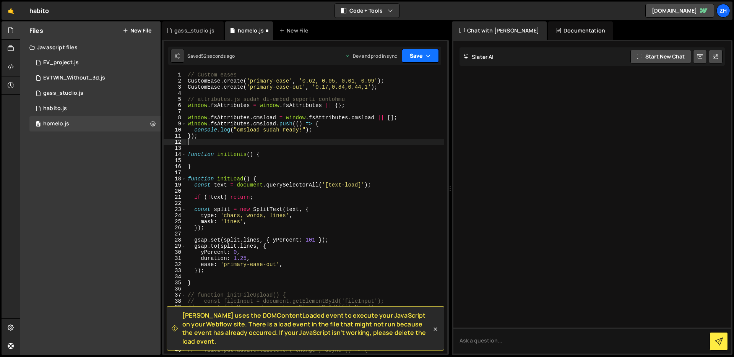
click at [428, 61] on button "Save" at bounding box center [420, 56] width 37 height 14
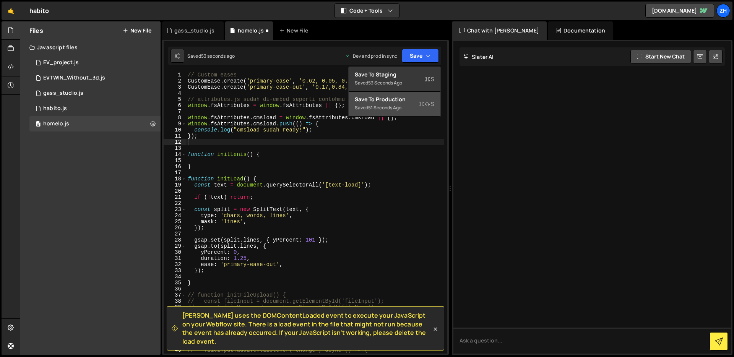
click at [407, 115] on button "Save to Production S Saved 51 seconds ago" at bounding box center [395, 104] width 92 height 25
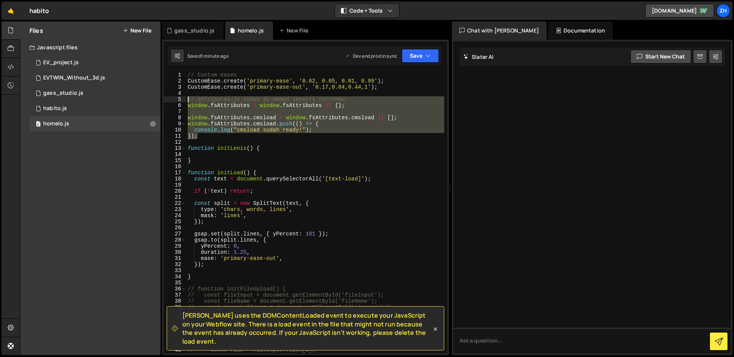
drag, startPoint x: 208, startPoint y: 137, endPoint x: 175, endPoint y: 102, distance: 48.2
click at [175, 101] on div "}); 1 2 3 4 5 6 7 8 9 10 11 12 13 14 15 16 17 18 19 20 21 22 23 24 25 26 27 28 …" at bounding box center [306, 213] width 284 height 282
type textarea "// attributes.js sudah di-embed seperti contohmu window.fsAttributes = window.f…"
paste textarea
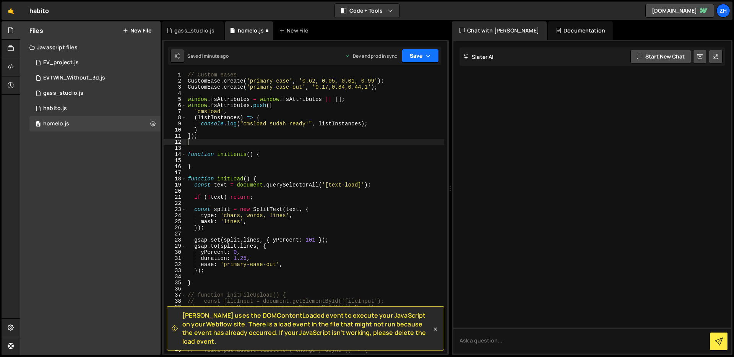
click at [416, 57] on button "Save" at bounding box center [420, 56] width 37 height 14
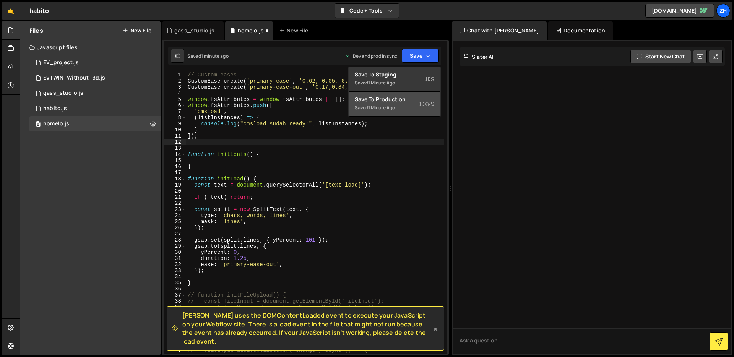
click at [403, 97] on div "Save to Production S" at bounding box center [394, 100] width 79 height 8
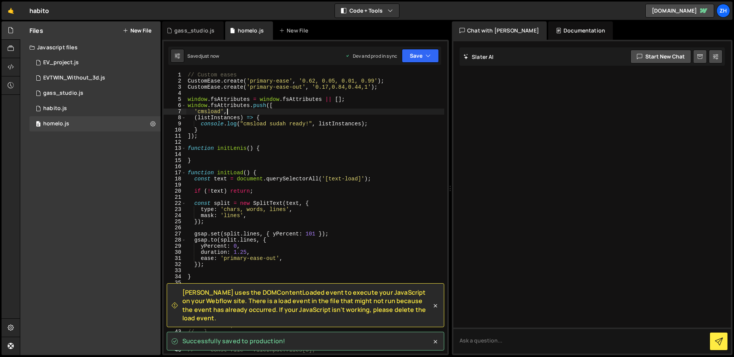
click at [229, 114] on div "// Custom eases CustomEase . create ( 'primary-ease' , '0.62, 0.05, 0.01, 0.99'…" at bounding box center [315, 219] width 258 height 294
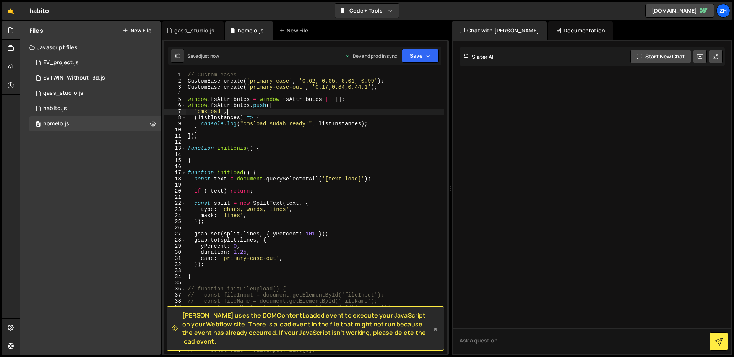
click at [219, 113] on div "// Custom eases CustomEase . create ( 'primary-ease' , '0.62, 0.05, 0.01, 0.99'…" at bounding box center [315, 219] width 258 height 294
click at [231, 111] on div "// Custom eases CustomEase . create ( 'primary-ease' , '0.62, 0.05, 0.01, 0.99'…" at bounding box center [315, 219] width 258 height 294
click at [417, 57] on button "Save" at bounding box center [420, 56] width 37 height 14
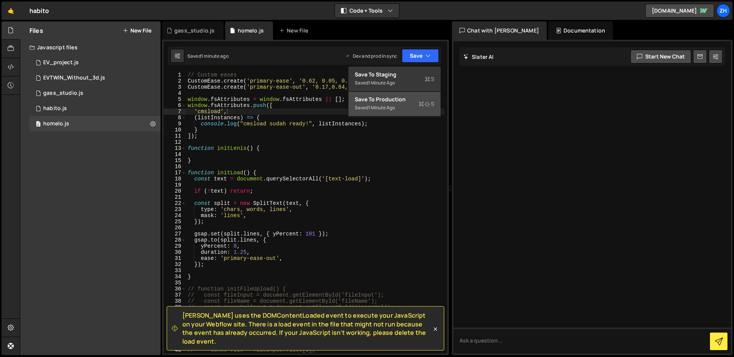
click at [404, 109] on div "Saved 1 minute ago" at bounding box center [394, 107] width 79 height 9
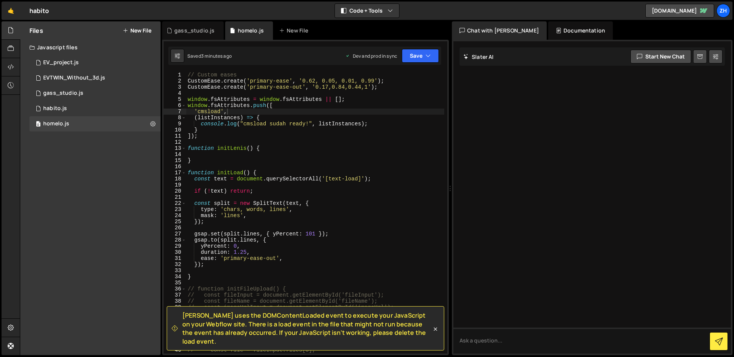
type textarea "}"
click at [213, 276] on div "// Custom eases CustomEase . create ( 'primary-ease' , '0.62, 0.05, 0.01, 0.99'…" at bounding box center [315, 219] width 258 height 294
click at [229, 156] on div "// Custom eases CustomEase . create ( 'primary-ease' , '0.62, 0.05, 0.01, 0.99'…" at bounding box center [315, 219] width 258 height 294
click at [211, 137] on div "// Custom eases CustomEase . create ( 'primary-ease' , '0.62, 0.05, 0.01, 0.99'…" at bounding box center [315, 219] width 258 height 294
click at [187, 100] on div "// Custom eases CustomEase . create ( 'primary-ease' , '0.62, 0.05, 0.01, 0.99'…" at bounding box center [315, 219] width 258 height 294
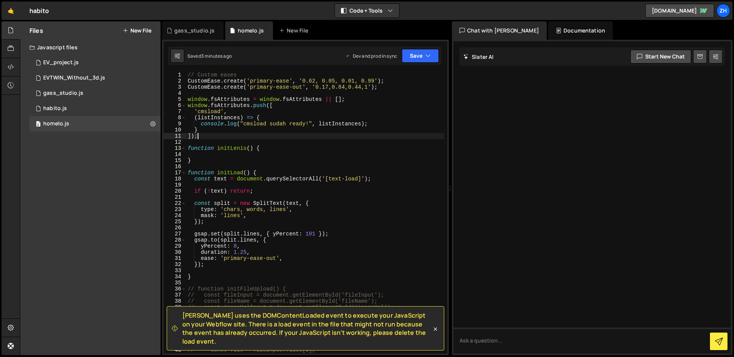
type textarea "window.fsAttributes = window.fsAttributes || []; window.fsAttributes.push(["
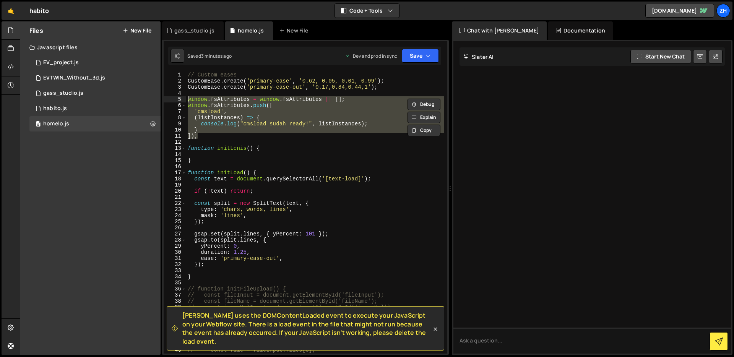
paste textarea
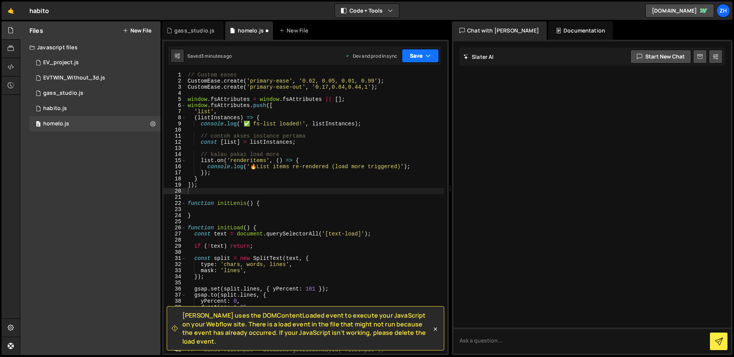
click at [419, 58] on button "Save" at bounding box center [420, 56] width 37 height 14
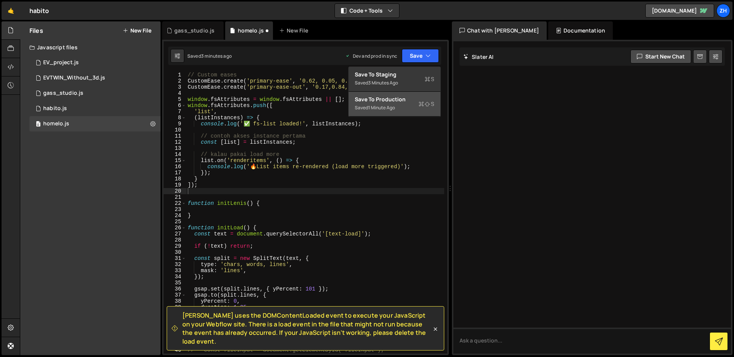
click at [410, 102] on div "Save to Production S" at bounding box center [394, 100] width 79 height 8
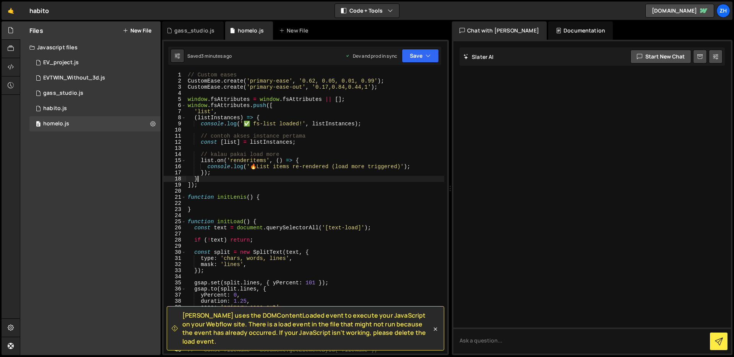
click at [242, 176] on div "// Custom eases CustomEase . create ( 'primary-ease' , '0.62, 0.05, 0.01, 0.99'…" at bounding box center [315, 219] width 258 height 294
click at [210, 187] on div "// Custom eases CustomEase . create ( 'primary-ease' , '0.62, 0.05, 0.01, 0.99'…" at bounding box center [315, 219] width 258 height 294
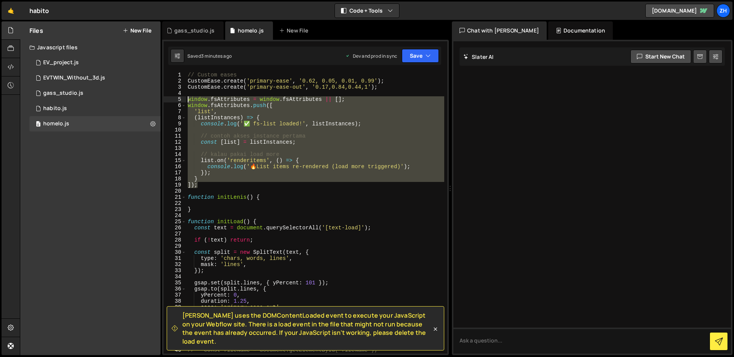
drag, startPoint x: 208, startPoint y: 184, endPoint x: 167, endPoint y: 97, distance: 96.1
click at [167, 97] on div "]); 1 2 3 4 5 6 7 8 9 10 11 12 13 14 15 16 17 18 19 20 21 22 23 24 25 26 27 28 …" at bounding box center [306, 213] width 284 height 282
type textarea "window.fsAttributes = window.fsAttributes || []; window.fsAttributes.push(["
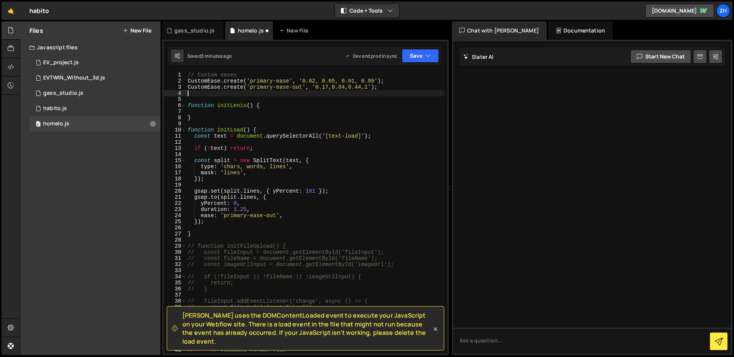
click at [252, 111] on div "// Custom eases CustomEase . create ( 'primary-ease' , '0.62, 0.05, 0.01, 0.99'…" at bounding box center [315, 219] width 258 height 294
paste textarea "}"
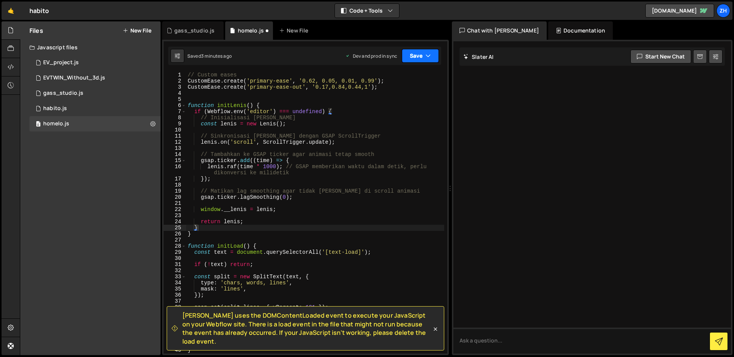
click at [418, 55] on button "Save" at bounding box center [420, 56] width 37 height 14
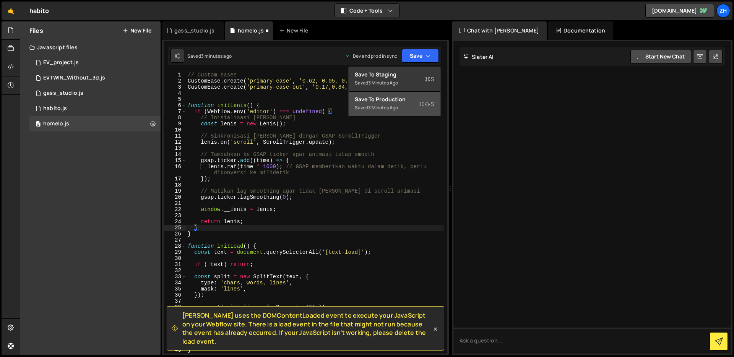
click at [410, 104] on div "Saved 3 minutes ago" at bounding box center [394, 107] width 79 height 9
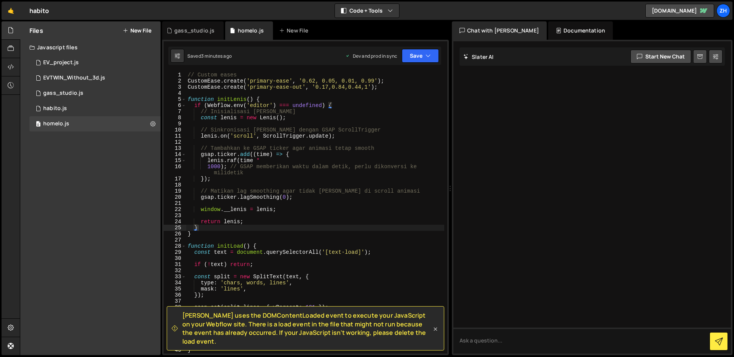
click at [436, 333] on icon at bounding box center [436, 329] width 8 height 8
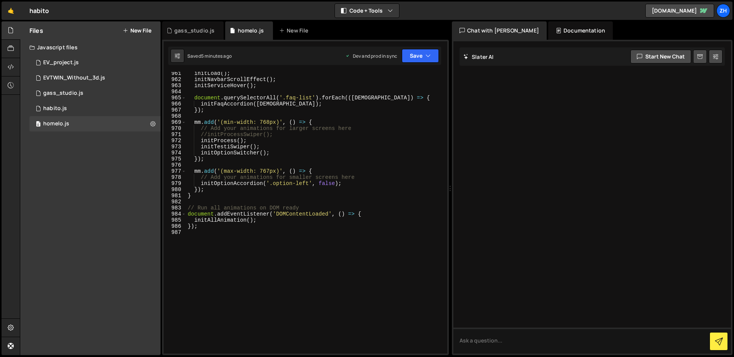
scroll to position [5907, 0]
type textarea "initAllAnimation();"
click at [295, 225] on div "initHamburgerLines ( ) ; initLoad ( ) ; initNavbarScrollEffect ( ) ; initServic…" at bounding box center [315, 214] width 258 height 294
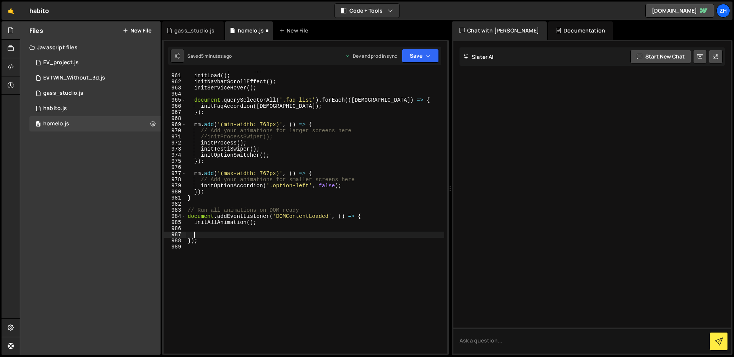
paste textarea "}"
type textarea "}"
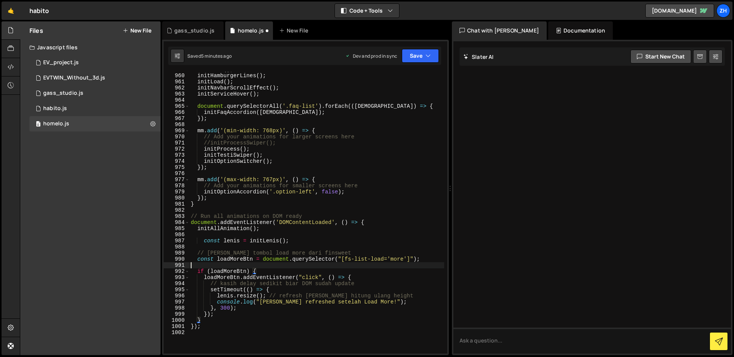
click at [356, 265] on div "initBtns ( ) ; initHamburgerLines ( ) ; initLoad ( ) ; initNavbarScrollEffect (…" at bounding box center [316, 214] width 255 height 294
click at [382, 267] on div "initBtns ( ) ; initHamburgerLines ( ) ; initLoad ( ) ; initNavbarScrollEffect (…" at bounding box center [316, 214] width 255 height 294
click at [370, 270] on div "initBtns ( ) ; initHamburgerLines ( ) ; initLoad ( ) ; initNavbarScrollEffect (…" at bounding box center [316, 214] width 255 height 294
type textarea "if (loadMoreBtn) {"
click at [373, 265] on div "initBtns ( ) ; initHamburgerLines ( ) ; initLoad ( ) ; initNavbarScrollEffect (…" at bounding box center [316, 214] width 255 height 294
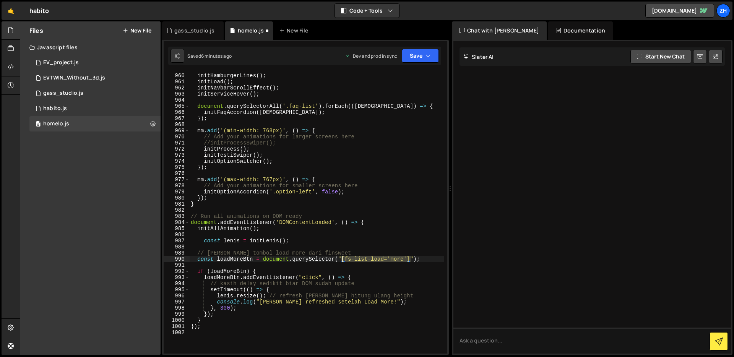
drag, startPoint x: 410, startPoint y: 260, endPoint x: 343, endPoint y: 260, distance: 67.3
click at [343, 260] on div "initBtns ( ) ; initHamburgerLines ( ) ; initLoad ( ) ; initNavbarScrollEffect (…" at bounding box center [316, 214] width 255 height 294
click at [406, 253] on div "initBtns ( ) ; initHamburgerLines ( ) ; initLoad ( ) ; initNavbarScrollEffect (…" at bounding box center [316, 214] width 255 height 294
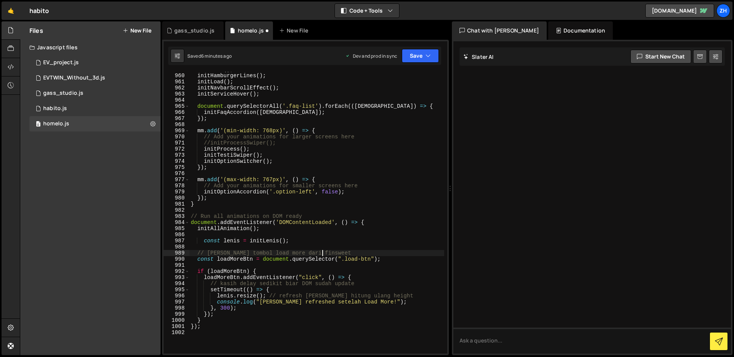
click at [404, 258] on div "initBtns ( ) ; initHamburgerLines ( ) ; initLoad ( ) ; initNavbarScrollEffect (…" at bounding box center [316, 214] width 255 height 294
click at [428, 56] on icon "button" at bounding box center [427, 56] width 5 height 8
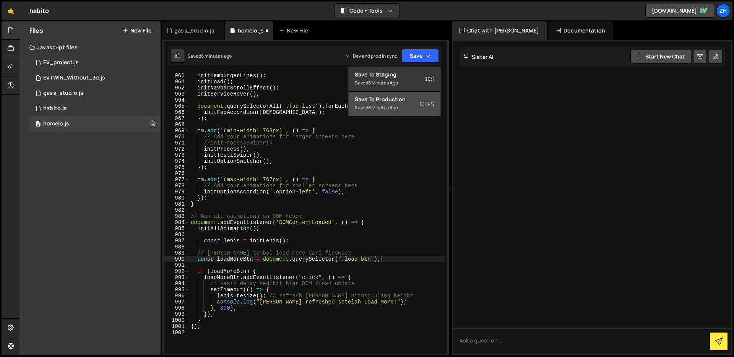
click at [422, 104] on icon at bounding box center [421, 104] width 5 height 8
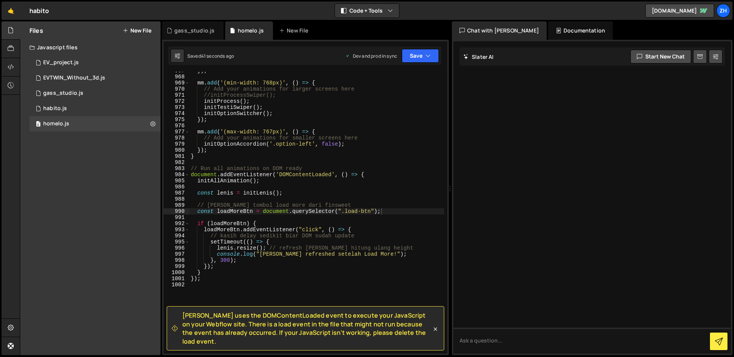
scroll to position [5954, 0]
type textarea "});"
click at [378, 266] on div "}) ; mm . add ( '(min-width: 768px)' , ( ) => { // Add your animations for larg…" at bounding box center [316, 215] width 255 height 294
click at [260, 284] on div "}) ; mm . add ( '(min-width: 768px)' , ( ) => { // Add your animations for larg…" at bounding box center [316, 215] width 255 height 294
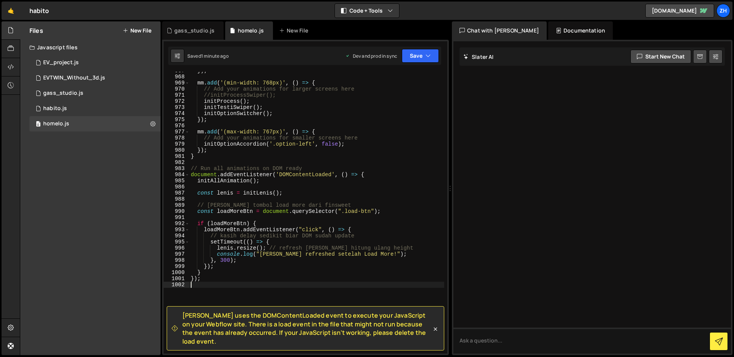
scroll to position [0, 0]
